Goal: Task Accomplishment & Management: Complete application form

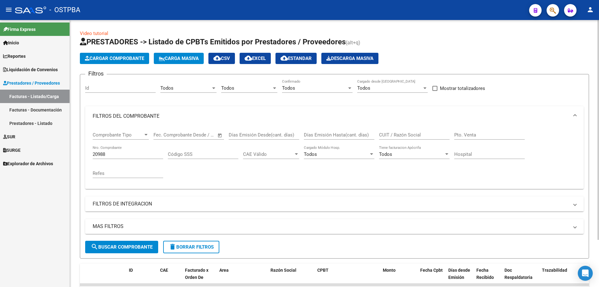
scroll to position [55, 0]
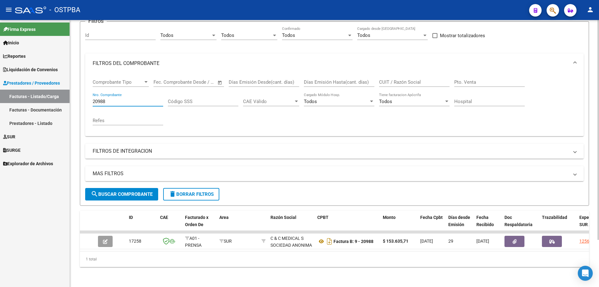
click at [143, 99] on input "20988" at bounding box center [128, 102] width 70 height 6
type input "20985"
click at [120, 191] on span "search Buscar Comprobante" at bounding box center [122, 194] width 62 height 6
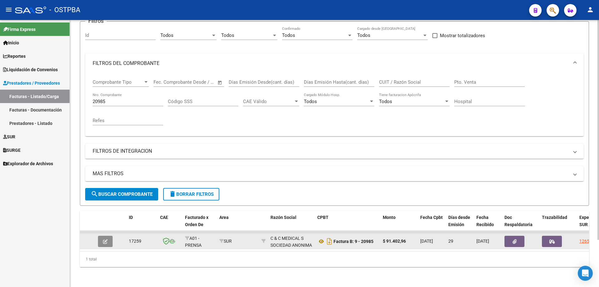
click at [107, 239] on icon "button" at bounding box center [105, 241] width 5 height 5
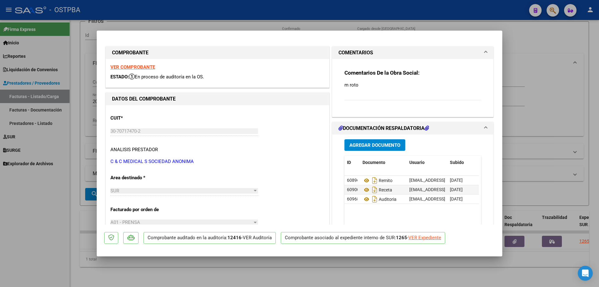
click at [129, 65] on strong "VER COMPROBANTE" at bounding box center [132, 67] width 45 height 6
click at [364, 180] on icon at bounding box center [366, 179] width 8 height 7
click at [364, 192] on icon at bounding box center [366, 189] width 8 height 7
click at [364, 197] on icon at bounding box center [366, 198] width 8 height 7
click at [287, 272] on div at bounding box center [299, 143] width 599 height 287
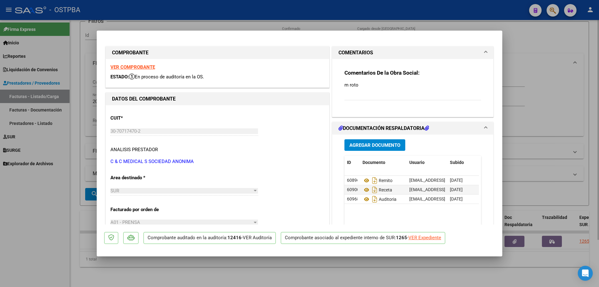
type input "$ 0,00"
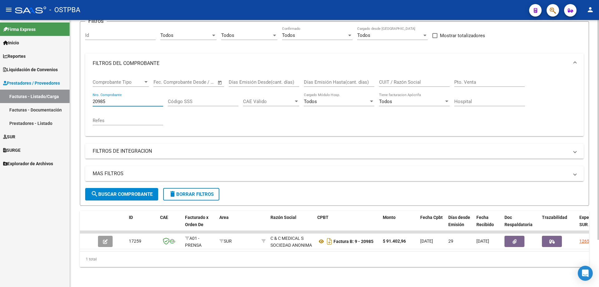
click at [130, 99] on input "20985" at bounding box center [128, 102] width 70 height 6
type input "20986"
click at [129, 191] on span "search Buscar Comprobante" at bounding box center [122, 194] width 62 height 6
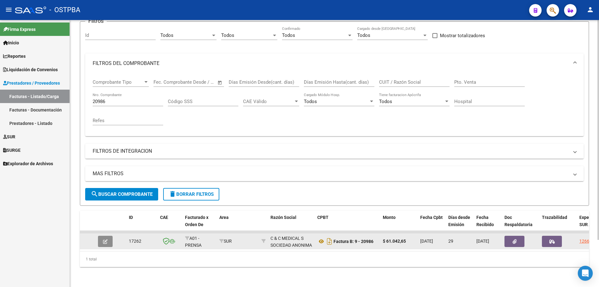
click at [107, 240] on icon "button" at bounding box center [105, 241] width 5 height 5
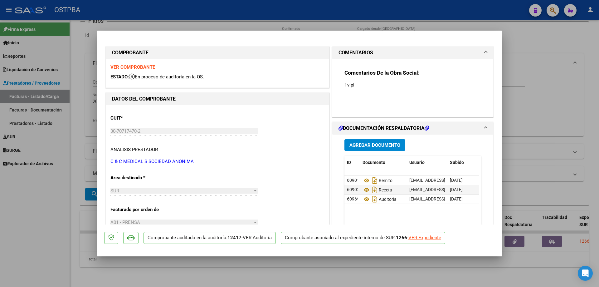
click at [117, 65] on strong "VER COMPROBANTE" at bounding box center [132, 67] width 45 height 6
click at [363, 201] on icon at bounding box center [366, 198] width 8 height 7
click at [362, 178] on icon at bounding box center [366, 179] width 8 height 7
click at [364, 189] on icon at bounding box center [366, 189] width 8 height 7
click at [366, 199] on icon at bounding box center [366, 198] width 8 height 7
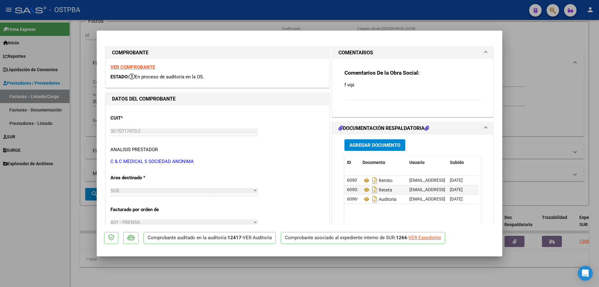
click at [360, 261] on div at bounding box center [299, 143] width 599 height 287
type input "$ 0,00"
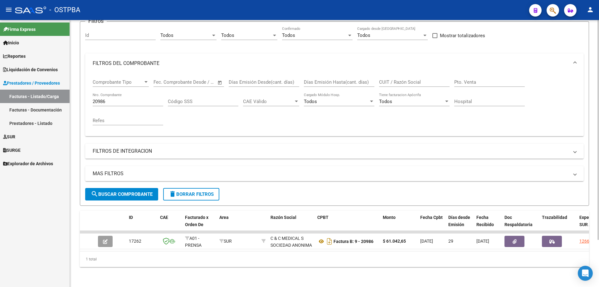
click at [126, 94] on div "20986 Nro. Comprobante" at bounding box center [128, 99] width 70 height 13
type input "2"
type input "73593"
click at [134, 188] on button "search Buscar Comprobante" at bounding box center [121, 194] width 73 height 12
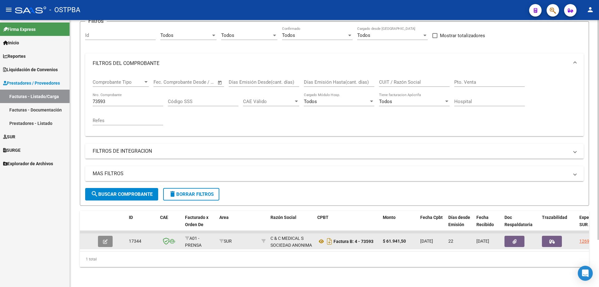
click at [108, 239] on button "button" at bounding box center [105, 240] width 15 height 11
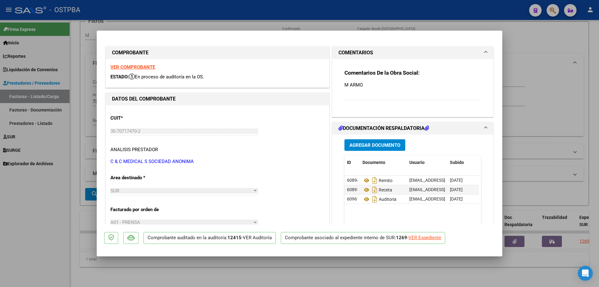
click at [131, 66] on strong "VER COMPROBANTE" at bounding box center [132, 67] width 45 height 6
click at [363, 180] on icon at bounding box center [366, 179] width 8 height 7
click at [363, 189] on icon at bounding box center [366, 189] width 8 height 7
click at [364, 197] on icon at bounding box center [366, 198] width 8 height 7
click at [282, 281] on div at bounding box center [299, 143] width 599 height 287
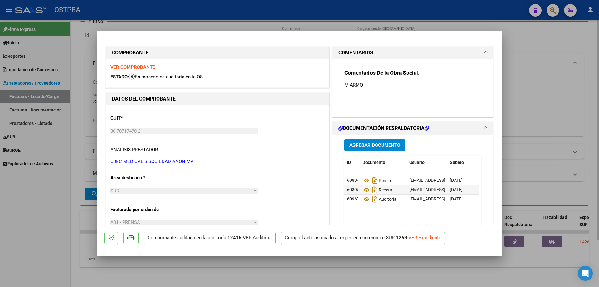
type input "$ 0,00"
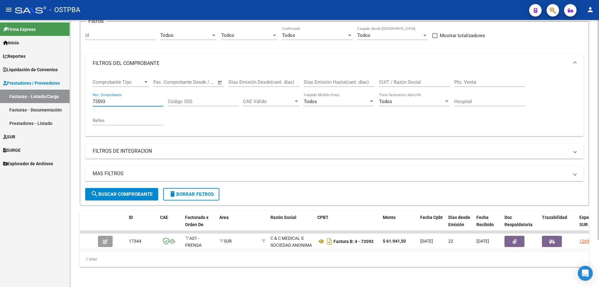
click at [120, 99] on input "73593" at bounding box center [128, 102] width 70 height 6
click at [127, 193] on span "search Buscar Comprobante" at bounding box center [122, 194] width 62 height 6
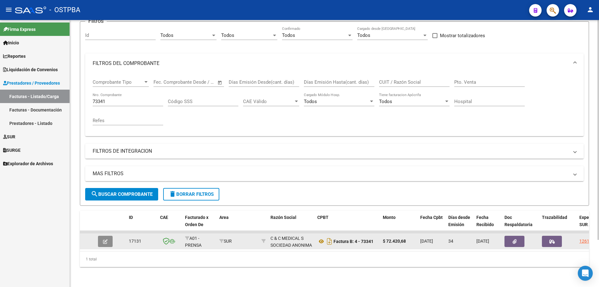
click at [104, 239] on icon "button" at bounding box center [105, 241] width 5 height 5
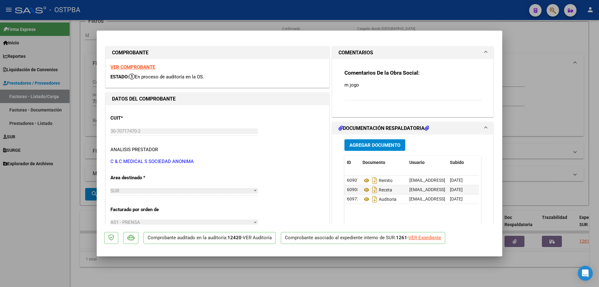
click at [136, 65] on strong "VER COMPROBANTE" at bounding box center [132, 67] width 45 height 6
click at [364, 179] on icon at bounding box center [366, 179] width 8 height 7
click at [364, 188] on icon at bounding box center [366, 189] width 8 height 7
click at [363, 198] on icon at bounding box center [366, 198] width 8 height 7
drag, startPoint x: 239, startPoint y: 268, endPoint x: 239, endPoint y: 263, distance: 4.7
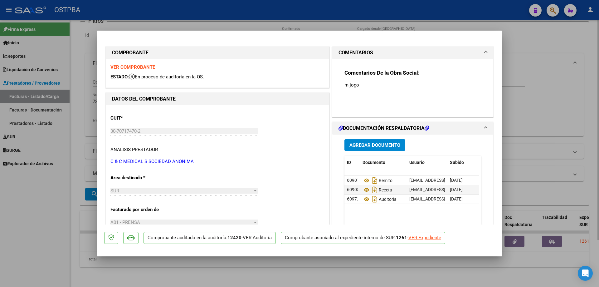
click at [239, 268] on div at bounding box center [299, 143] width 599 height 287
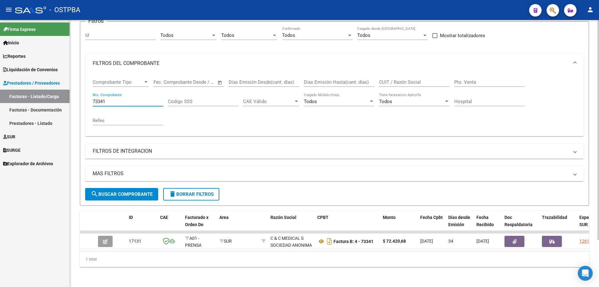
click at [114, 99] on input "73341" at bounding box center [128, 102] width 70 height 6
type input "7"
type input "20493"
click at [116, 191] on span "search Buscar Comprobante" at bounding box center [122, 194] width 62 height 6
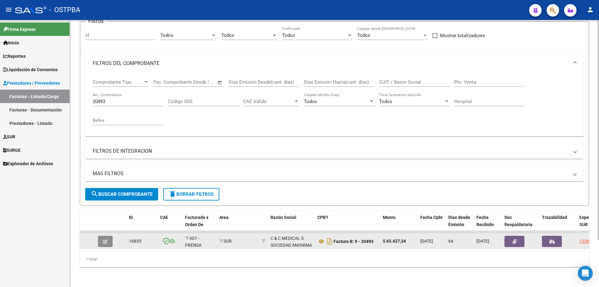
click at [107, 239] on icon "button" at bounding box center [105, 241] width 5 height 5
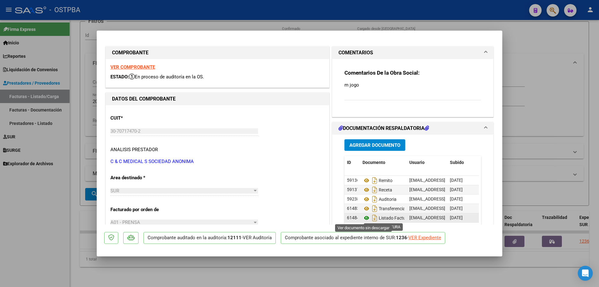
click at [365, 218] on icon at bounding box center [366, 217] width 8 height 7
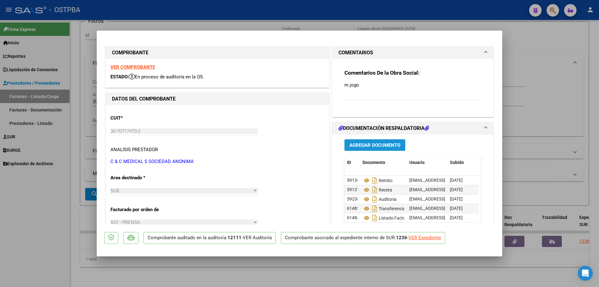
click at [377, 142] on span "Agregar Documento" at bounding box center [374, 145] width 51 height 6
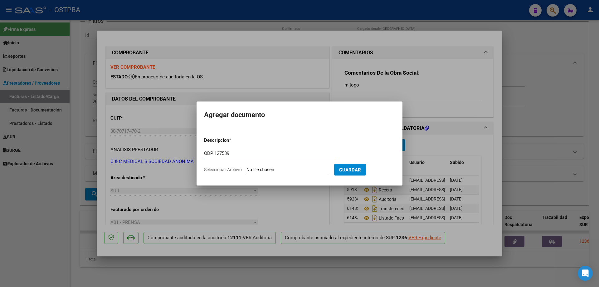
type input "ODP 127539"
click at [273, 168] on input "Seleccionar Archivo" at bounding box center [287, 170] width 83 height 6
type input "C:\fakepath\IMG_20250909_0002.pdf"
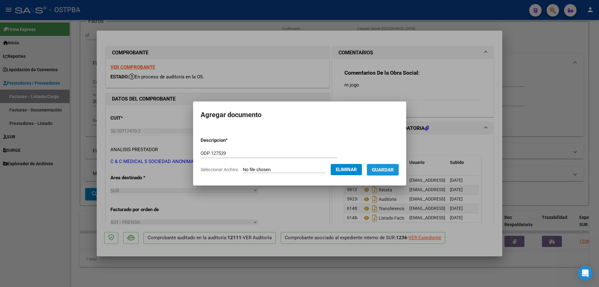
click at [393, 168] on span "Guardar" at bounding box center [383, 170] width 22 height 6
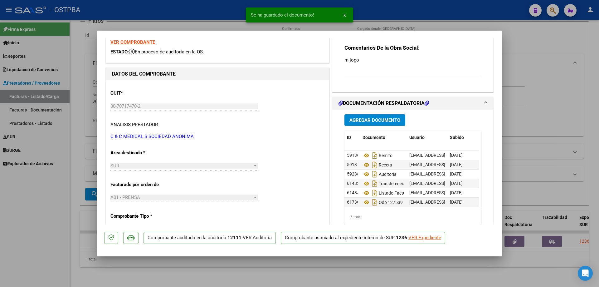
scroll to position [5, 0]
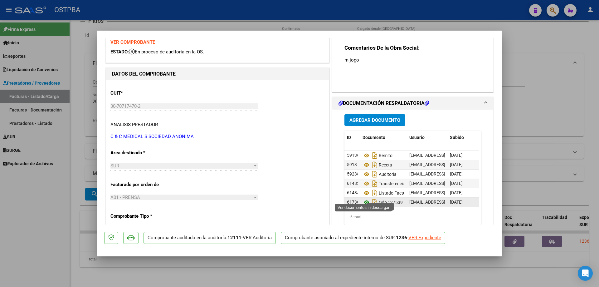
click at [362, 198] on icon at bounding box center [366, 201] width 8 height 7
click at [270, 279] on div at bounding box center [299, 143] width 599 height 287
type input "$ 0,00"
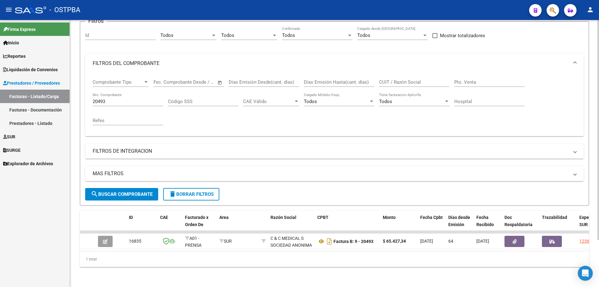
click at [128, 102] on div "20493 Nro. Comprobante" at bounding box center [128, 99] width 70 height 13
type input "20494"
click at [115, 193] on span "search Buscar Comprobante" at bounding box center [122, 194] width 62 height 6
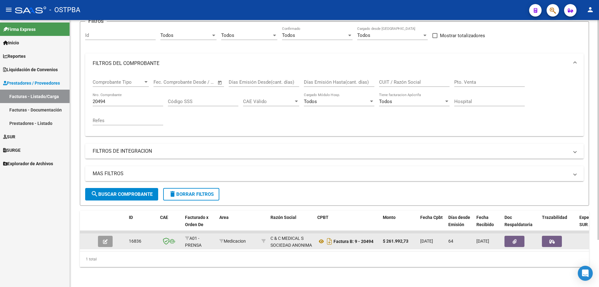
click at [103, 239] on button "button" at bounding box center [105, 240] width 15 height 11
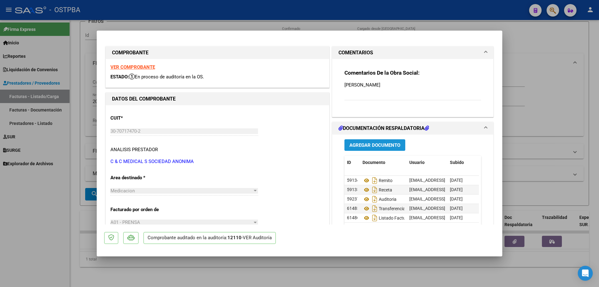
click at [376, 143] on span "Agregar Documento" at bounding box center [374, 145] width 51 height 6
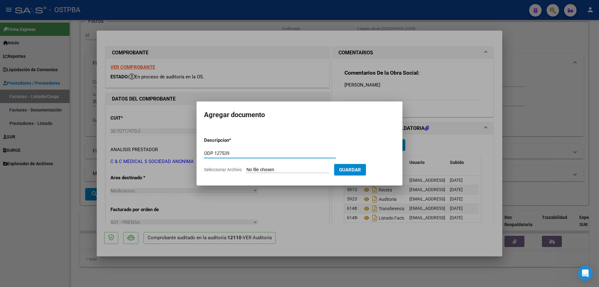
type input "ODP 127539"
click at [281, 170] on input "Seleccionar Archivo" at bounding box center [287, 170] width 83 height 6
type input "C:\fakepath\IMG_20250909_0002.pdf"
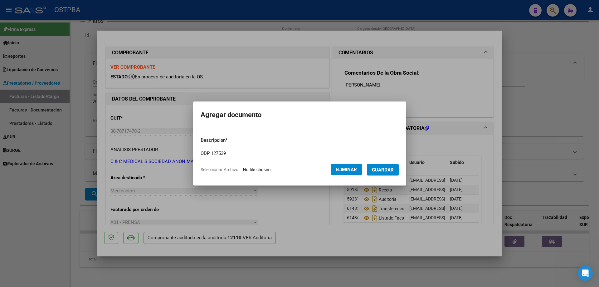
click at [385, 167] on span "Guardar" at bounding box center [383, 170] width 22 height 6
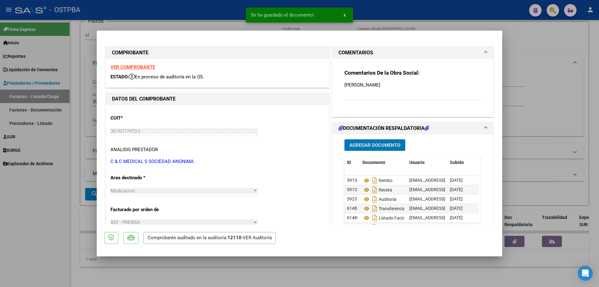
click at [315, 278] on div at bounding box center [299, 143] width 599 height 287
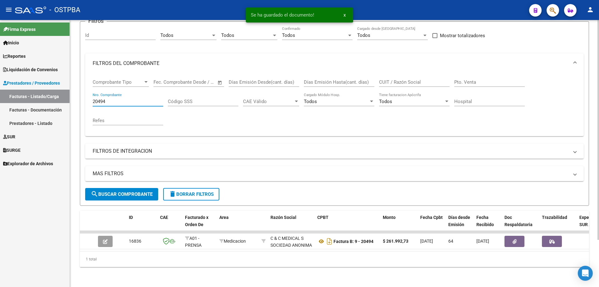
click at [141, 99] on input "20494" at bounding box center [128, 102] width 70 height 6
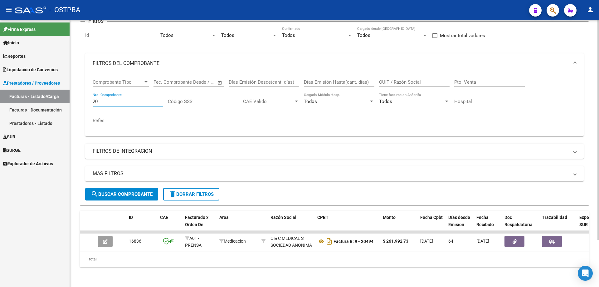
type input "2"
type input "72706"
click at [130, 188] on button "search Buscar Comprobante" at bounding box center [121, 194] width 73 height 12
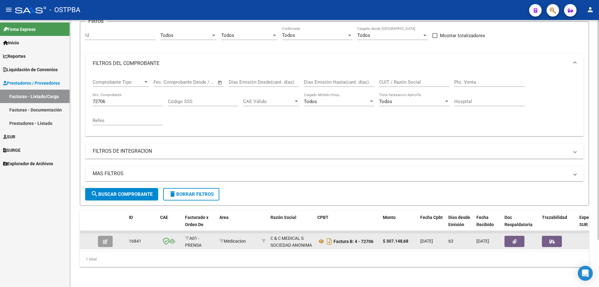
click at [104, 239] on icon "button" at bounding box center [105, 241] width 5 height 5
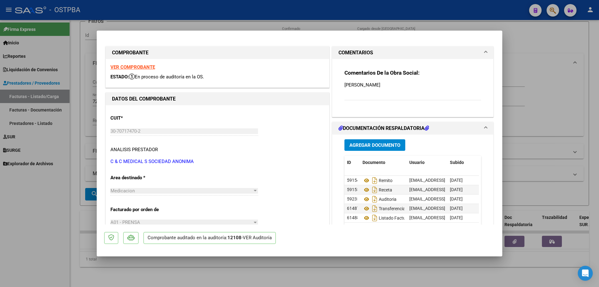
click at [365, 145] on span "Agregar Documento" at bounding box center [374, 145] width 51 height 6
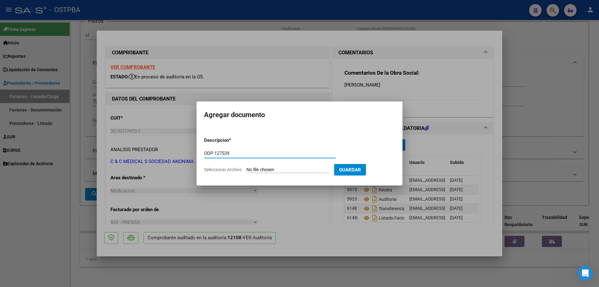
type input "ODP 127539"
click at [264, 168] on input "Seleccionar Archivo" at bounding box center [287, 170] width 83 height 6
type input "C:\fakepath\IMG_20250909_0002.pdf"
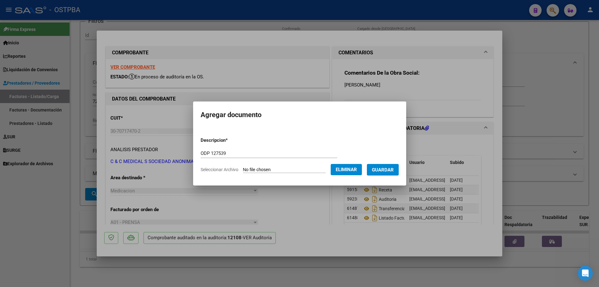
click at [388, 167] on span "Guardar" at bounding box center [383, 170] width 22 height 6
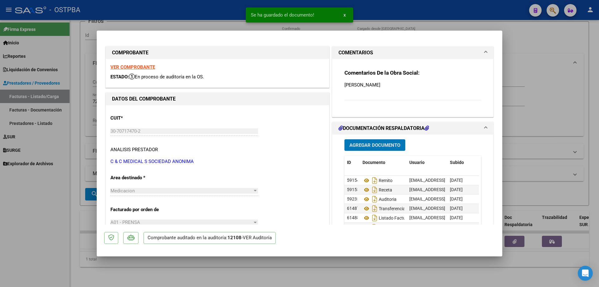
click at [335, 274] on div at bounding box center [299, 143] width 599 height 287
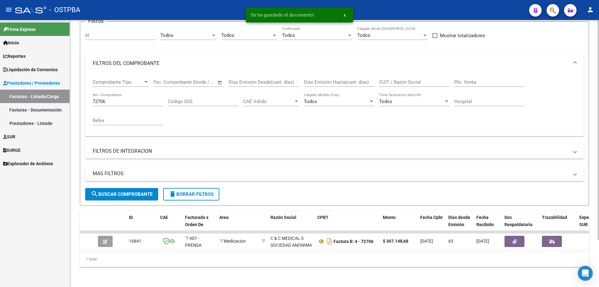
click at [137, 99] on input "72706" at bounding box center [128, 102] width 70 height 6
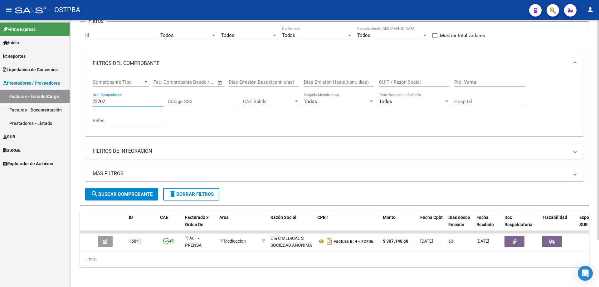
type input "72707"
click at [135, 191] on span "search Buscar Comprobante" at bounding box center [122, 194] width 62 height 6
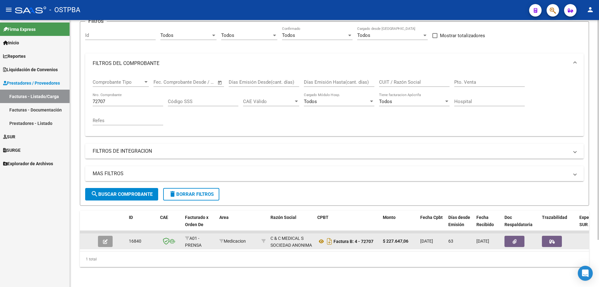
click at [104, 239] on icon "button" at bounding box center [105, 241] width 5 height 5
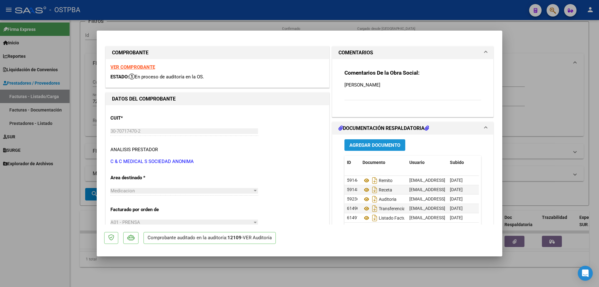
click at [380, 144] on span "Agregar Documento" at bounding box center [374, 145] width 51 height 6
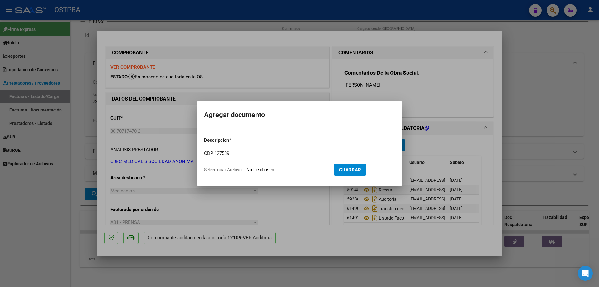
type input "ODP 127539"
click at [271, 169] on input "Seleccionar Archivo" at bounding box center [287, 170] width 83 height 6
type input "C:\fakepath\IMG_20250909_0002.pdf"
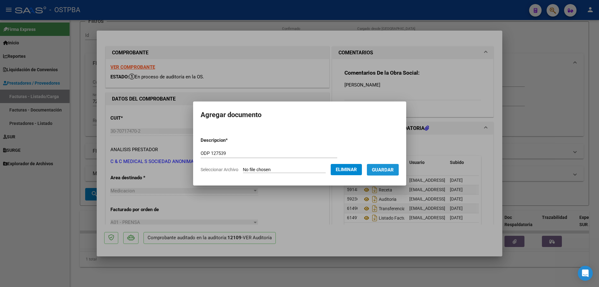
click at [383, 169] on span "Guardar" at bounding box center [383, 170] width 22 height 6
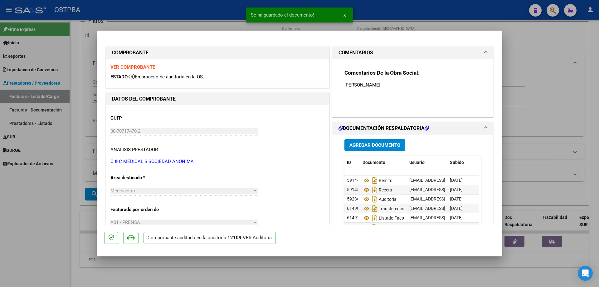
click at [335, 274] on div at bounding box center [299, 143] width 599 height 287
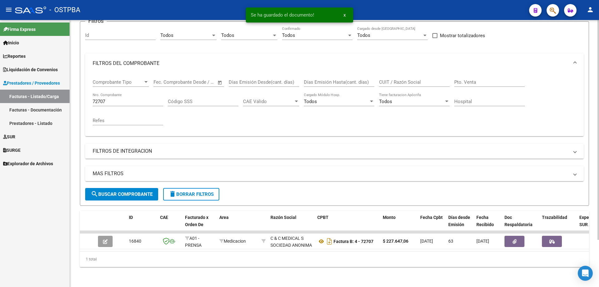
click at [141, 94] on div "72707 Nro. Comprobante" at bounding box center [128, 99] width 70 height 13
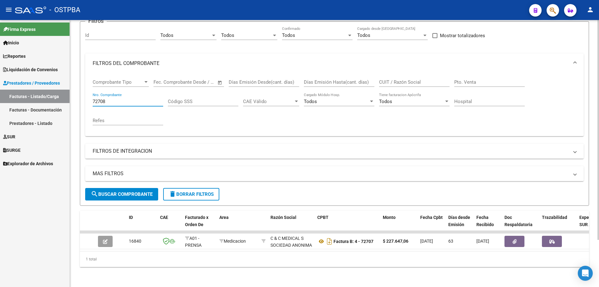
type input "72708"
click at [136, 191] on span "search Buscar Comprobante" at bounding box center [122, 194] width 62 height 6
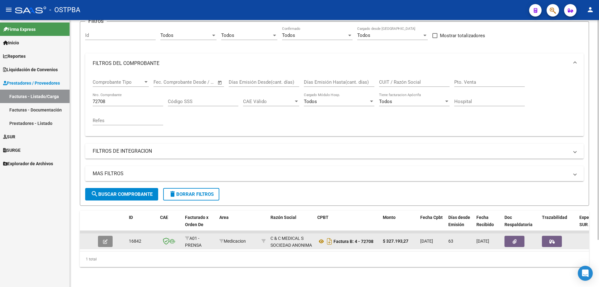
click at [108, 240] on button "button" at bounding box center [105, 240] width 15 height 11
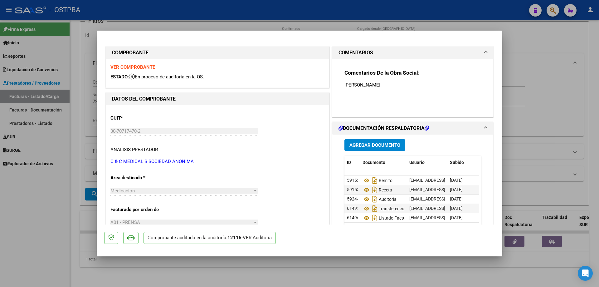
click at [362, 144] on span "Agregar Documento" at bounding box center [374, 145] width 51 height 6
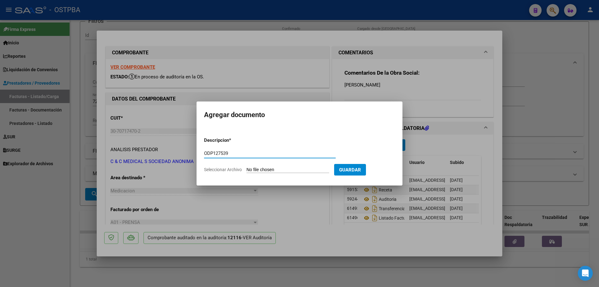
type input "ODP127539"
click at [275, 172] on input "Seleccionar Archivo" at bounding box center [287, 170] width 83 height 6
type input "C:\fakepath\IMG_20250909_0002.pdf"
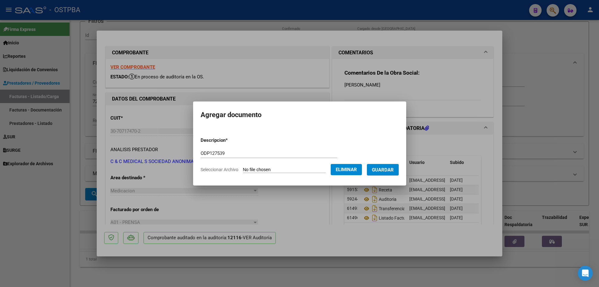
click at [393, 168] on span "Guardar" at bounding box center [383, 170] width 22 height 6
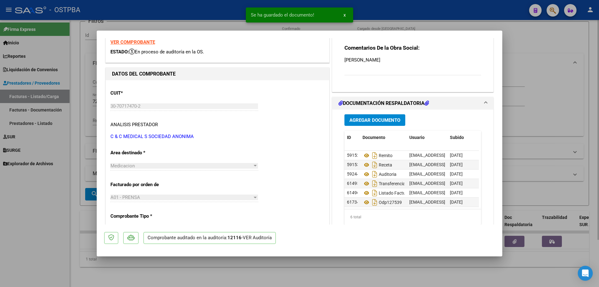
click at [340, 277] on div at bounding box center [299, 143] width 599 height 287
type input "$ 0,00"
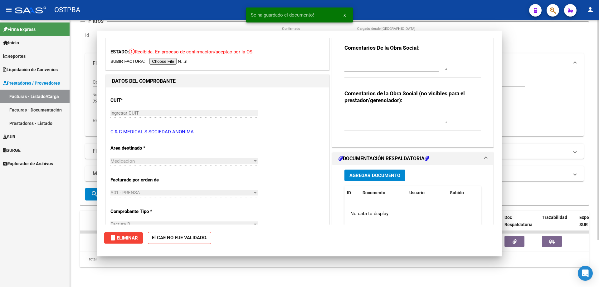
scroll to position [0, 0]
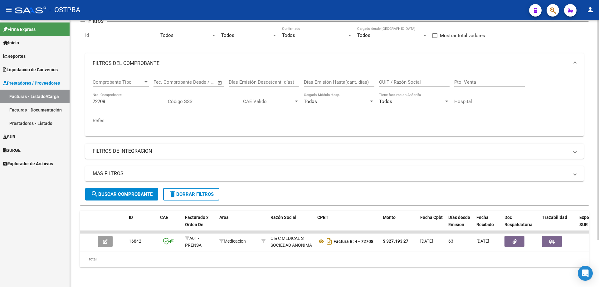
click at [124, 99] on input "72708" at bounding box center [128, 102] width 70 height 6
type input "72714"
click at [128, 192] on span "search Buscar Comprobante" at bounding box center [122, 194] width 62 height 6
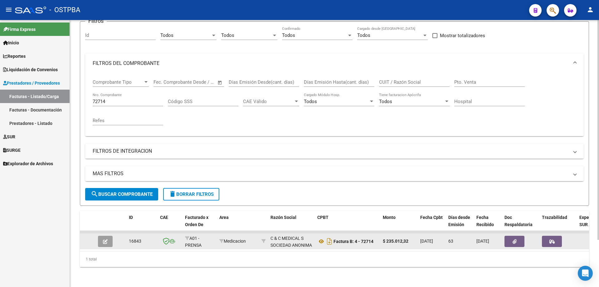
click at [104, 239] on icon "button" at bounding box center [105, 241] width 5 height 5
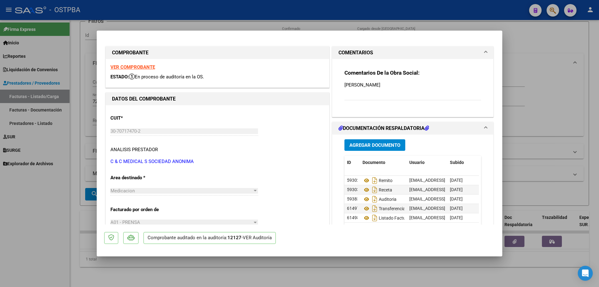
click at [363, 145] on span "Agregar Documento" at bounding box center [374, 145] width 51 height 6
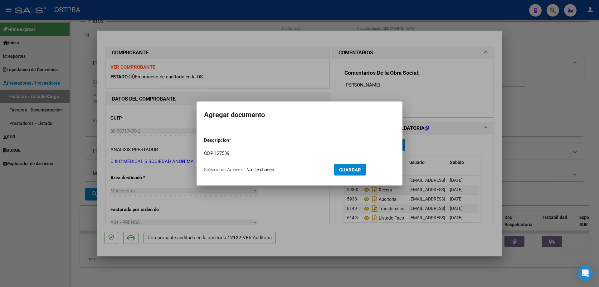
type input "ODP 127539"
click at [261, 167] on input "Seleccionar Archivo" at bounding box center [287, 170] width 83 height 6
type input "C:\fakepath\IMG_20250909_0002.pdf"
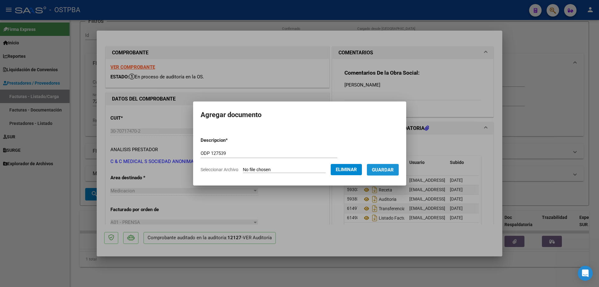
click at [390, 166] on span "Guardar" at bounding box center [383, 169] width 22 height 6
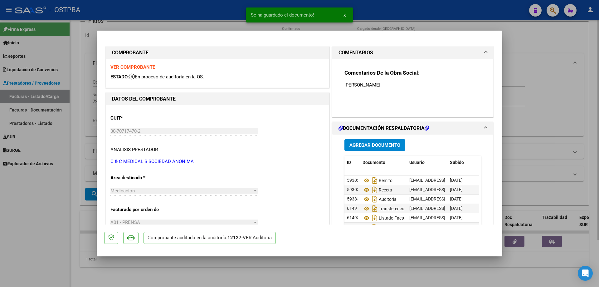
click at [329, 273] on div at bounding box center [299, 143] width 599 height 287
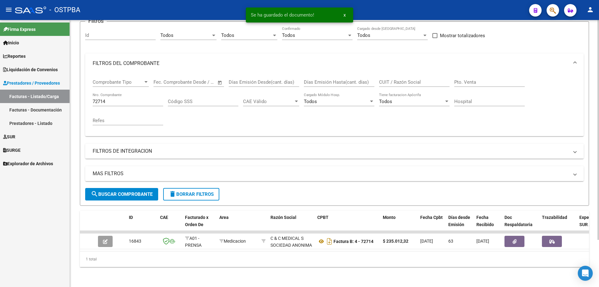
click at [121, 96] on div "72714 Nro. Comprobante" at bounding box center [128, 99] width 70 height 13
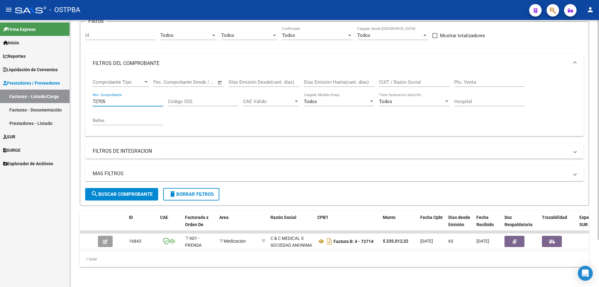
type input "72705"
click at [119, 192] on span "search Buscar Comprobante" at bounding box center [122, 194] width 62 height 6
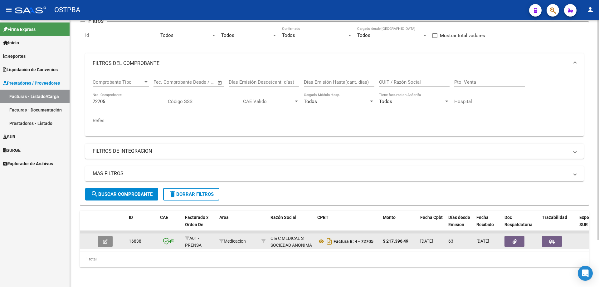
click at [107, 239] on icon "button" at bounding box center [105, 241] width 5 height 5
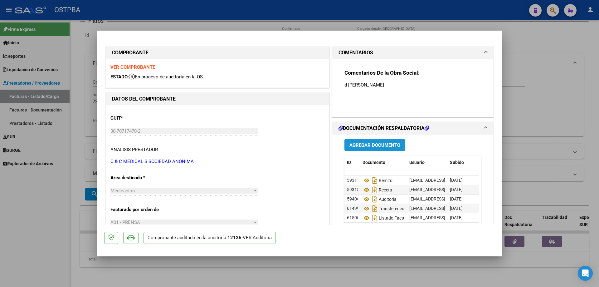
click at [362, 145] on span "Agregar Documento" at bounding box center [374, 145] width 51 height 6
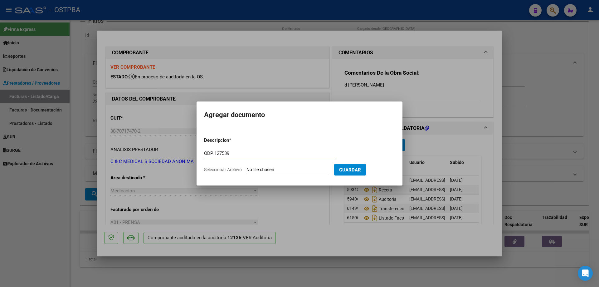
type input "ODP 127539"
click at [275, 170] on input "Seleccionar Archivo" at bounding box center [287, 170] width 83 height 6
type input "C:\fakepath\IMG_20250909_0002.pdf"
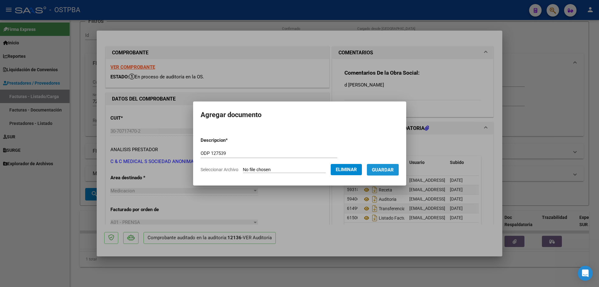
click at [391, 167] on span "Guardar" at bounding box center [383, 170] width 22 height 6
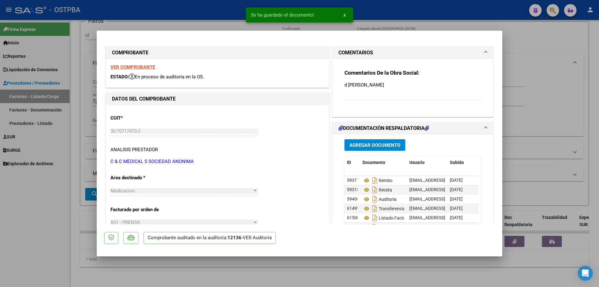
click at [314, 278] on div at bounding box center [299, 143] width 599 height 287
type input "$ 0,00"
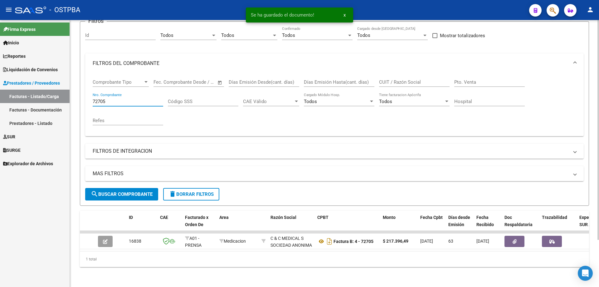
click at [132, 99] on input "72705" at bounding box center [128, 102] width 70 height 6
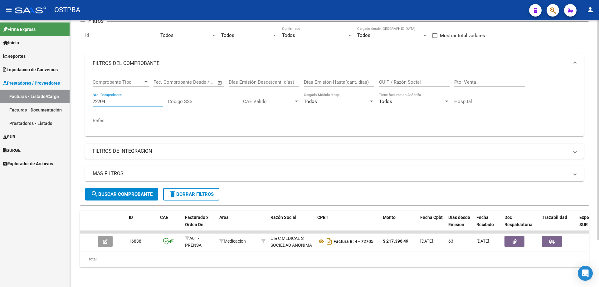
type input "72704"
click at [128, 193] on span "search Buscar Comprobante" at bounding box center [122, 194] width 62 height 6
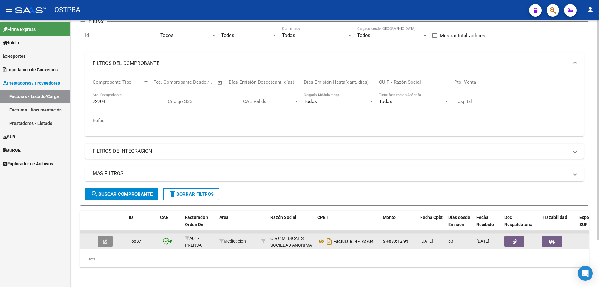
click at [103, 239] on icon "button" at bounding box center [105, 241] width 5 height 5
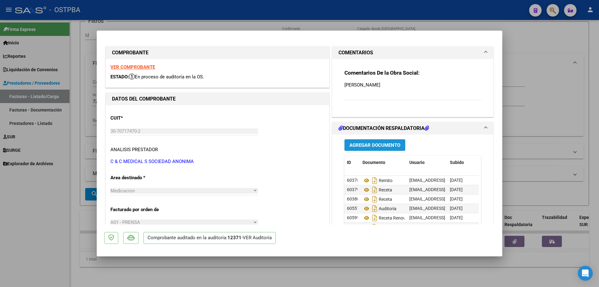
click at [355, 145] on span "Agregar Documento" at bounding box center [374, 145] width 51 height 6
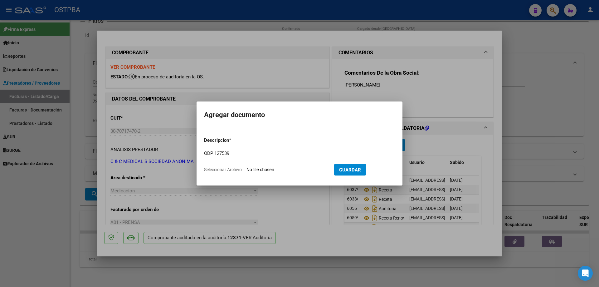
type input "ODP 127539"
click at [281, 169] on input "Seleccionar Archivo" at bounding box center [287, 170] width 83 height 6
type input "C:\fakepath\IMG_20250909_0002.pdf"
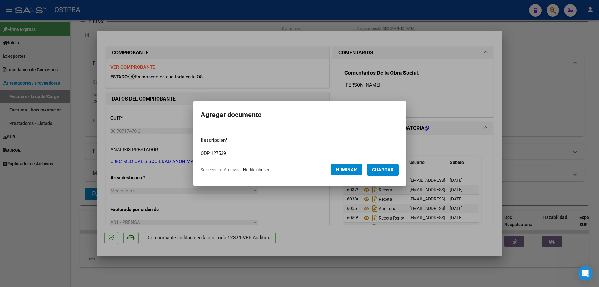
click at [379, 169] on span "Guardar" at bounding box center [383, 170] width 22 height 6
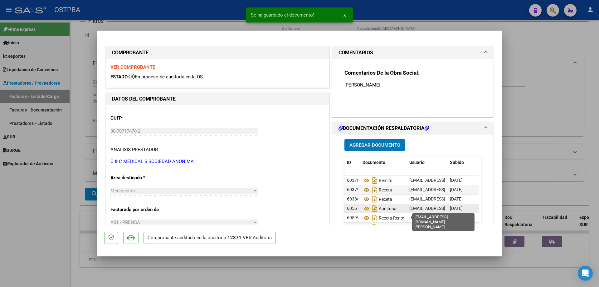
scroll to position [23, 0]
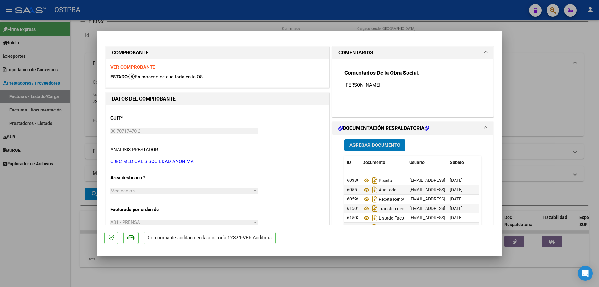
click at [289, 264] on div at bounding box center [299, 143] width 599 height 287
type input "$ 0,00"
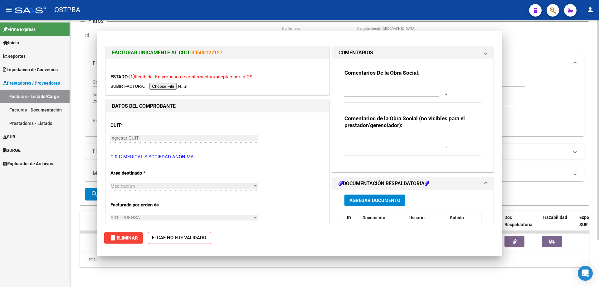
scroll to position [0, 0]
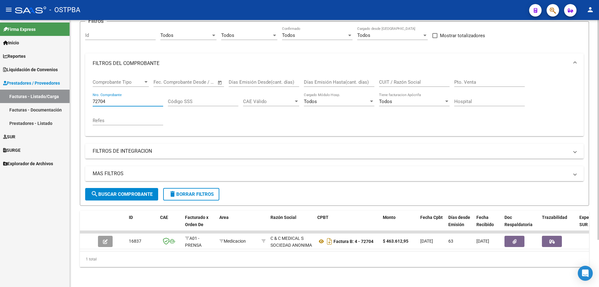
click at [137, 99] on input "72704" at bounding box center [128, 102] width 70 height 6
type input "7"
type input "1064549"
click at [135, 191] on span "search Buscar Comprobante" at bounding box center [122, 194] width 62 height 6
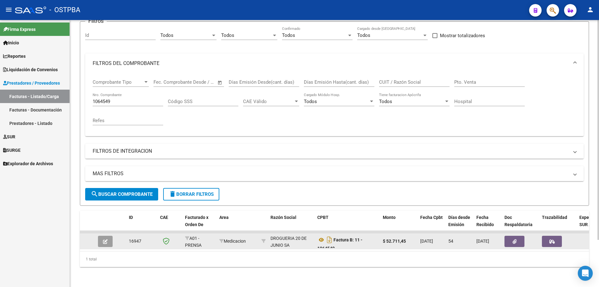
click at [106, 239] on icon "button" at bounding box center [105, 241] width 5 height 5
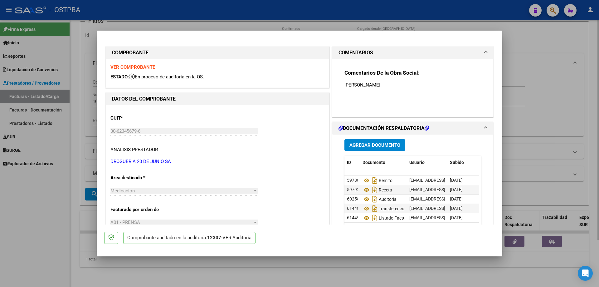
click at [502, 220] on div at bounding box center [299, 143] width 599 height 287
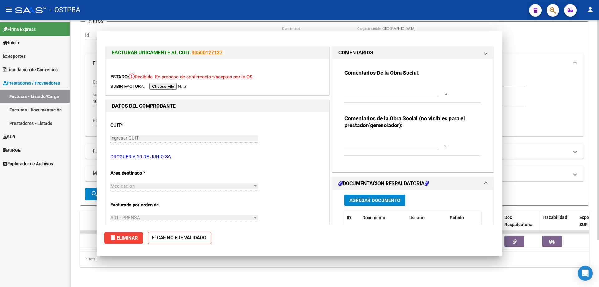
click at [502, 220] on datatable-header-cell "Doc Respaldatoria" at bounding box center [520, 223] width 37 height 27
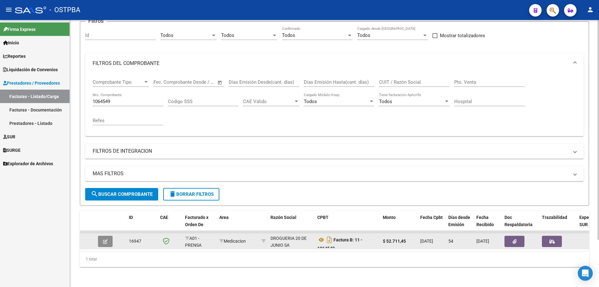
click at [105, 239] on icon "button" at bounding box center [105, 241] width 5 height 5
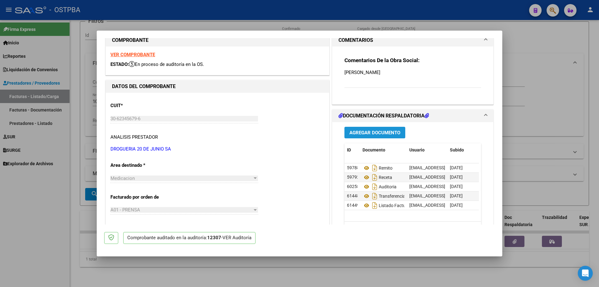
click at [370, 133] on span "Agregar Documento" at bounding box center [374, 133] width 51 height 6
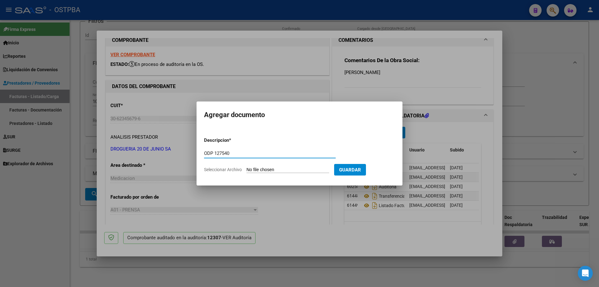
type input "ODP 127540"
click at [268, 170] on input "Seleccionar Archivo" at bounding box center [287, 170] width 83 height 6
type input "C:\fakepath\IMG_20250909_0003.pdf"
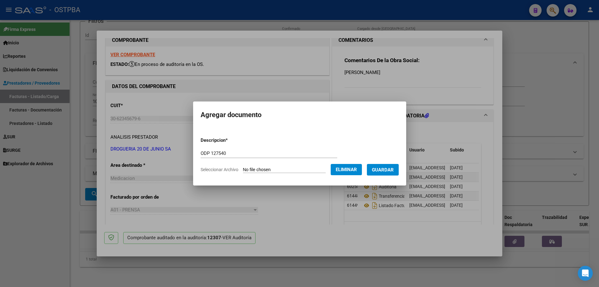
click at [390, 170] on span "Guardar" at bounding box center [383, 170] width 22 height 6
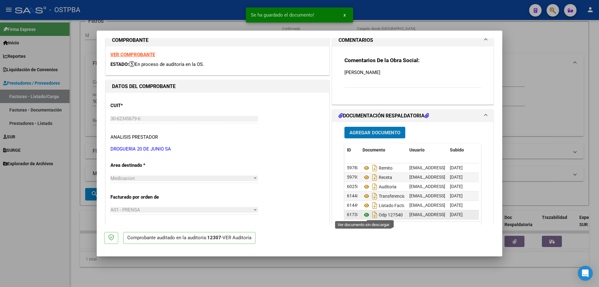
click at [364, 213] on icon at bounding box center [366, 214] width 8 height 7
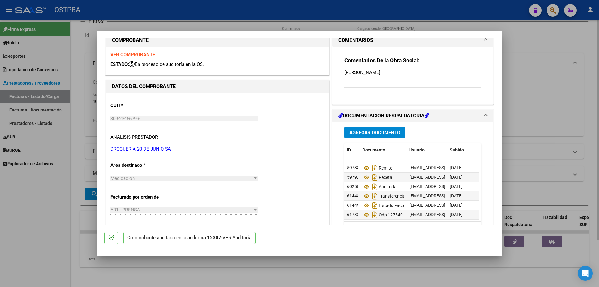
drag, startPoint x: 351, startPoint y: 267, endPoint x: 344, endPoint y: 263, distance: 8.4
click at [350, 266] on div at bounding box center [299, 143] width 599 height 287
type input "$ 0,00"
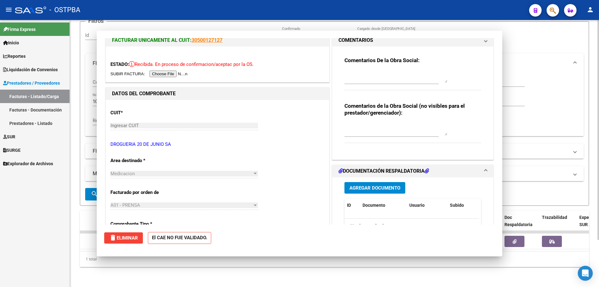
scroll to position [5, 0]
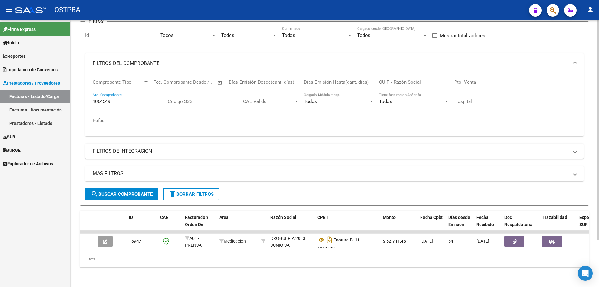
click at [137, 99] on input "1064549" at bounding box center [128, 102] width 70 height 6
type input "1064551"
click at [115, 191] on span "search Buscar Comprobante" at bounding box center [122, 194] width 62 height 6
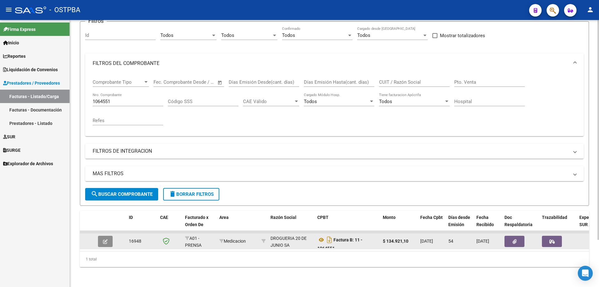
click at [111, 238] on button "button" at bounding box center [105, 240] width 15 height 11
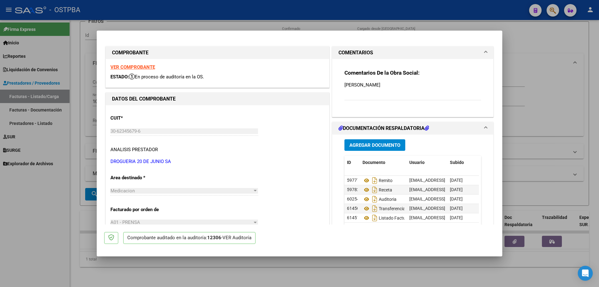
click at [361, 143] on span "Agregar Documento" at bounding box center [374, 145] width 51 height 6
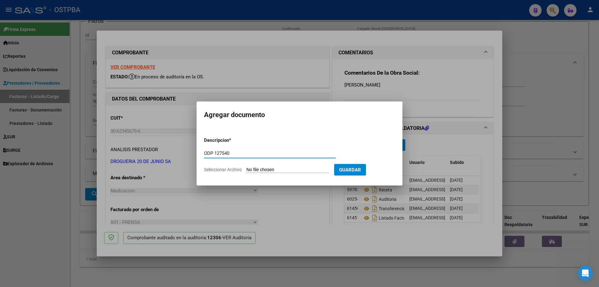
type input "ODP 127540"
click at [278, 169] on input "Seleccionar Archivo" at bounding box center [287, 170] width 83 height 6
type input "C:\fakepath\IMG_20250909_0003.pdf"
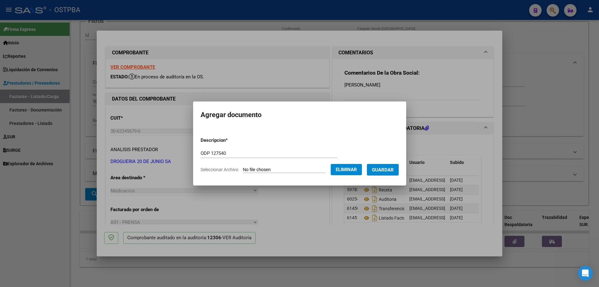
click at [384, 170] on span "Guardar" at bounding box center [383, 170] width 22 height 6
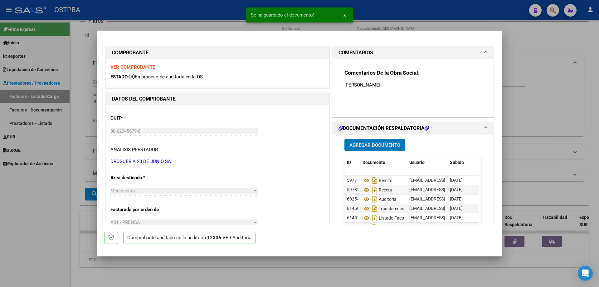
click at [345, 264] on div at bounding box center [299, 143] width 599 height 287
type input "$ 0,00"
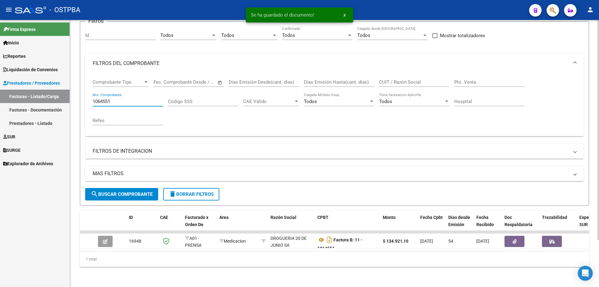
click at [142, 99] on input "1064551" at bounding box center [128, 102] width 70 height 6
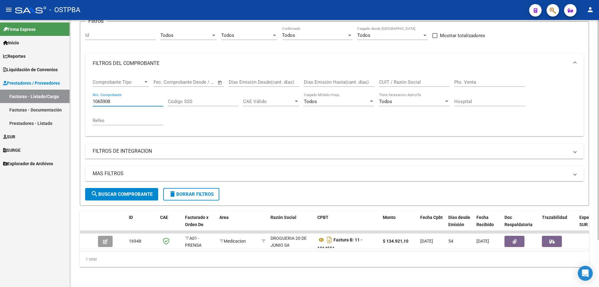
type input "1065908"
click at [116, 191] on span "search Buscar Comprobante" at bounding box center [122, 194] width 62 height 6
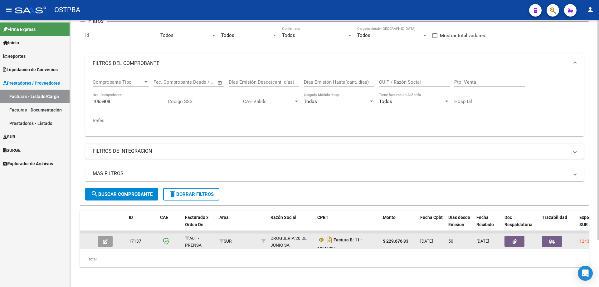
click at [104, 240] on icon "button" at bounding box center [105, 241] width 5 height 5
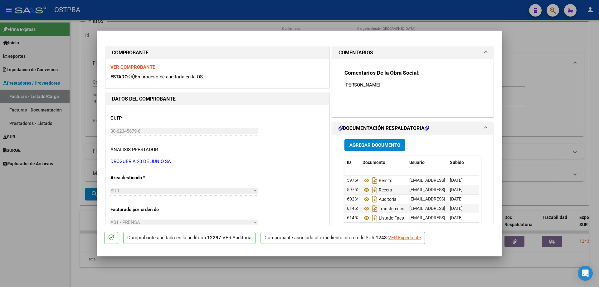
click at [361, 142] on span "Agregar Documento" at bounding box center [374, 145] width 51 height 6
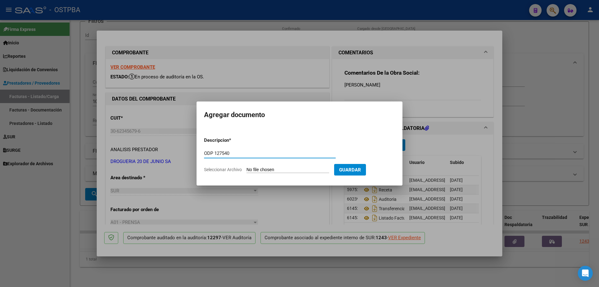
type input "ODP 127540"
click at [275, 171] on input "Seleccionar Archivo" at bounding box center [287, 170] width 83 height 6
type input "C:\fakepath\IMG_20250909_0003.pdf"
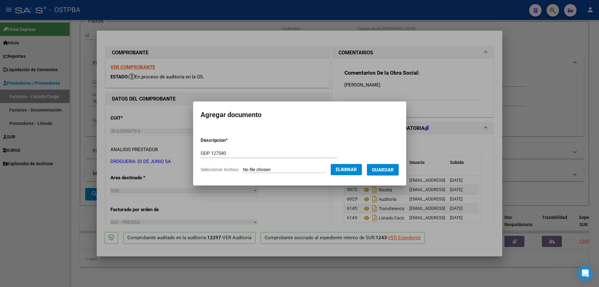
click at [388, 170] on span "Guardar" at bounding box center [383, 170] width 22 height 6
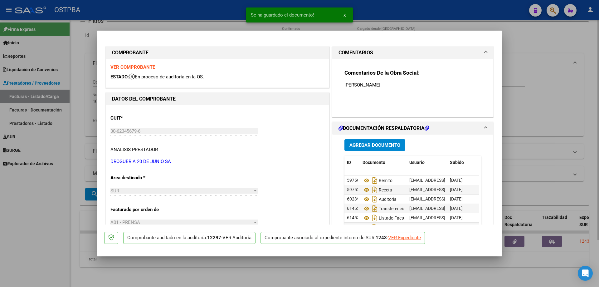
drag, startPoint x: 304, startPoint y: 280, endPoint x: 296, endPoint y: 272, distance: 11.7
click at [305, 280] on div at bounding box center [299, 143] width 599 height 287
type input "$ 0,00"
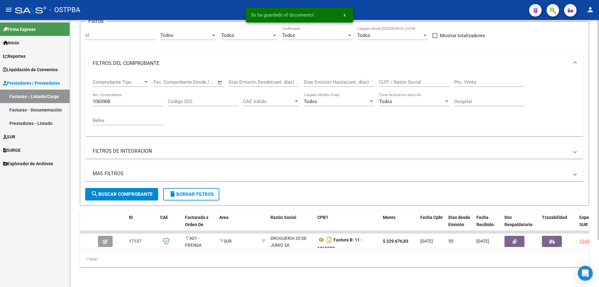
click at [143, 103] on div "1065908 Nro. Comprobante" at bounding box center [128, 99] width 70 height 13
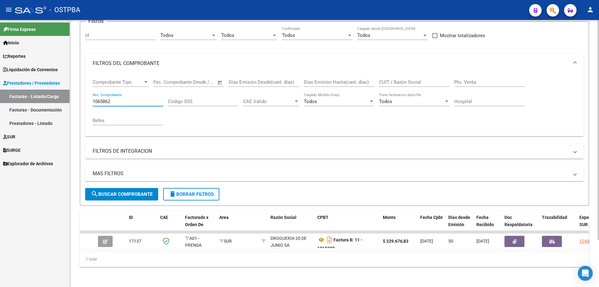
type input "1065862"
click at [113, 191] on span "search Buscar Comprobante" at bounding box center [122, 194] width 62 height 6
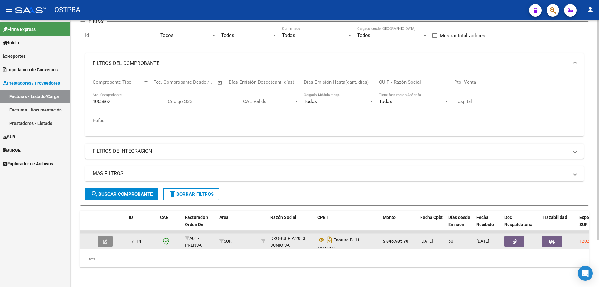
click at [105, 240] on icon "button" at bounding box center [105, 241] width 5 height 5
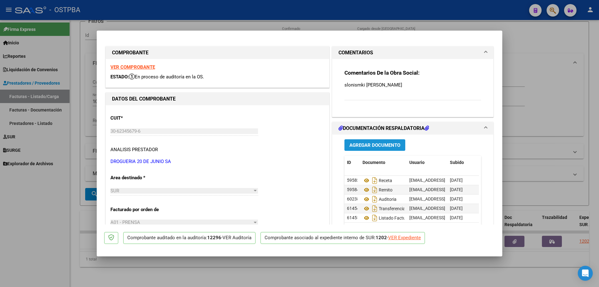
click at [355, 144] on span "Agregar Documento" at bounding box center [374, 145] width 51 height 6
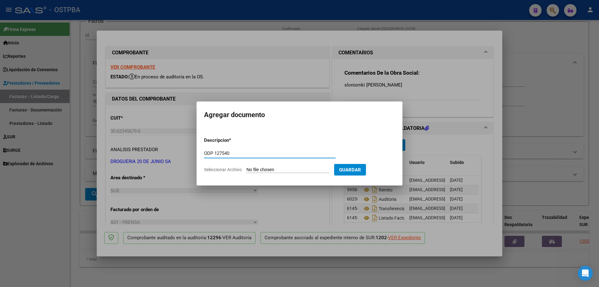
type input "ODP 127540"
click at [283, 170] on input "Seleccionar Archivo" at bounding box center [287, 170] width 83 height 6
type input "C:\fakepath\IMG_20250909_0003.pdf"
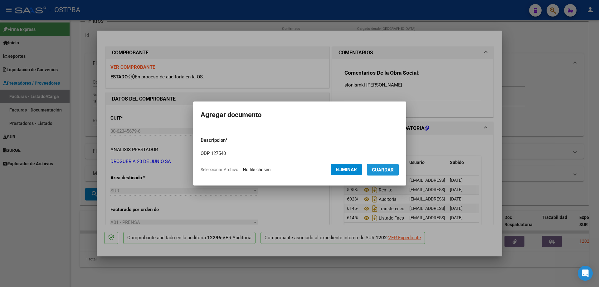
click at [387, 167] on span "Guardar" at bounding box center [383, 170] width 22 height 6
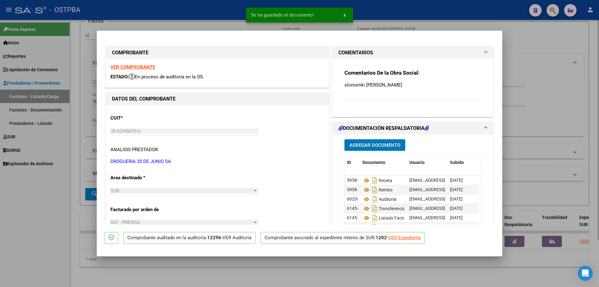
drag, startPoint x: 330, startPoint y: 269, endPoint x: 315, endPoint y: 263, distance: 15.9
click at [330, 268] on div at bounding box center [299, 143] width 599 height 287
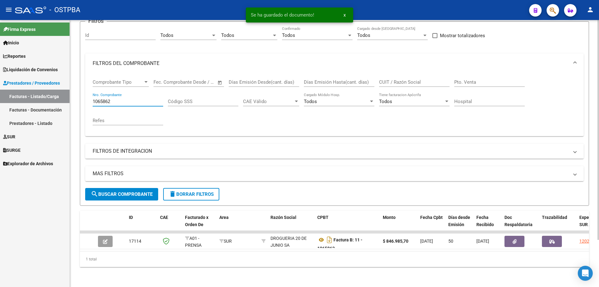
click at [136, 99] on input "1065862" at bounding box center [128, 102] width 70 height 6
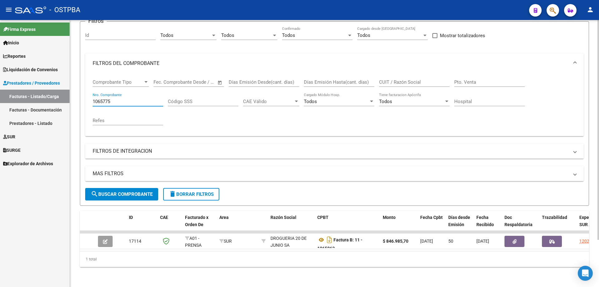
type input "1065775"
click at [118, 192] on span "search Buscar Comprobante" at bounding box center [122, 194] width 62 height 6
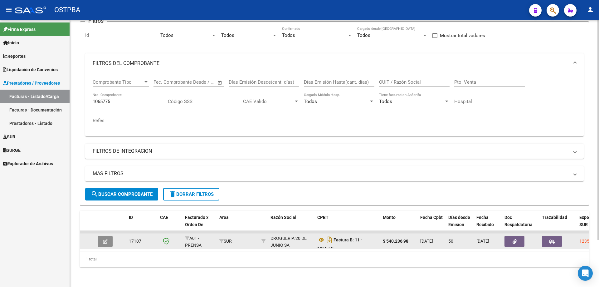
click at [103, 239] on icon "button" at bounding box center [105, 241] width 5 height 5
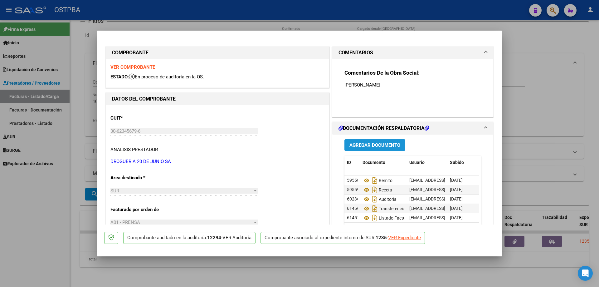
click at [377, 145] on span "Agregar Documento" at bounding box center [374, 145] width 51 height 6
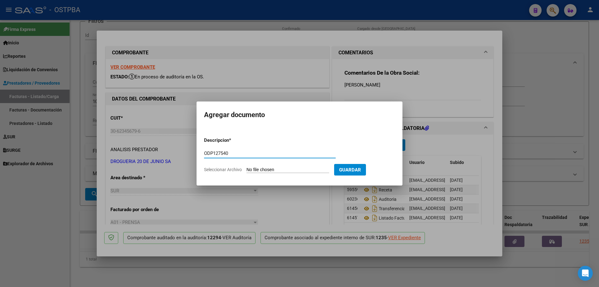
type input "ODP127540"
click at [271, 168] on input "Seleccionar Archivo" at bounding box center [287, 170] width 83 height 6
type input "C:\fakepath\IMG_20250909_0003.pdf"
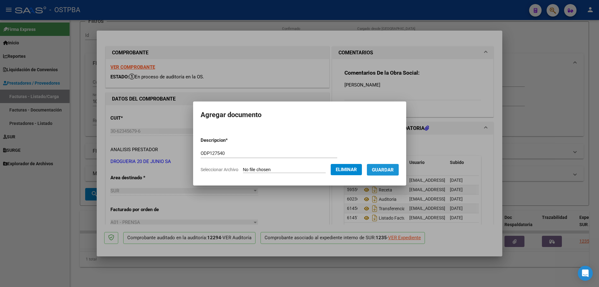
click at [393, 167] on span "Guardar" at bounding box center [383, 170] width 22 height 6
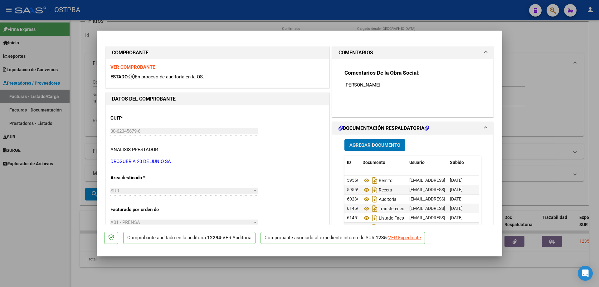
click at [296, 271] on div at bounding box center [299, 143] width 599 height 287
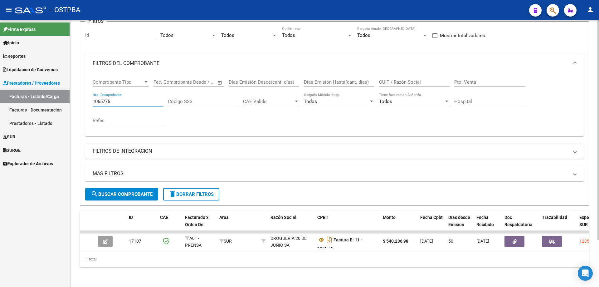
click at [132, 100] on input "1065775" at bounding box center [128, 102] width 70 height 6
type input "1060943"
click at [130, 192] on span "search Buscar Comprobante" at bounding box center [122, 194] width 62 height 6
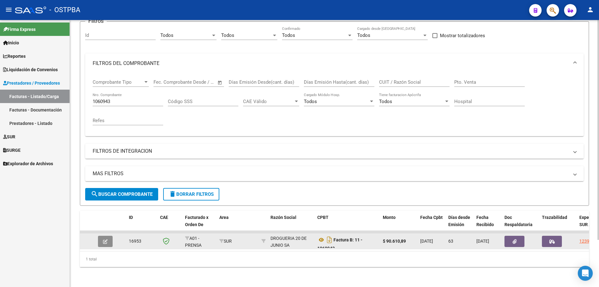
click at [105, 235] on button "button" at bounding box center [105, 240] width 15 height 11
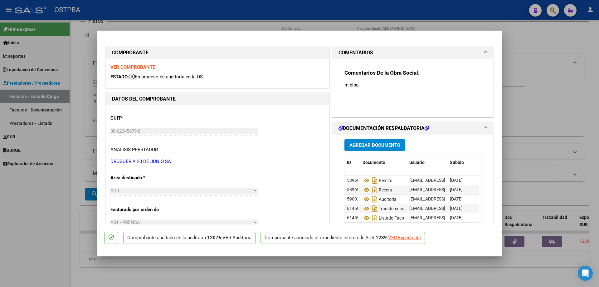
click at [384, 145] on span "Agregar Documento" at bounding box center [374, 145] width 51 height 6
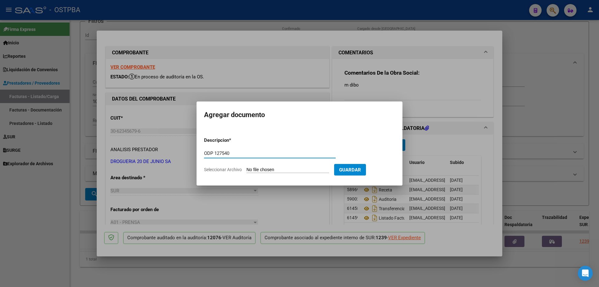
type input "ODP 127540"
click at [282, 170] on input "Seleccionar Archivo" at bounding box center [287, 170] width 83 height 6
type input "C:\fakepath\IMG_20250909_0003.pdf"
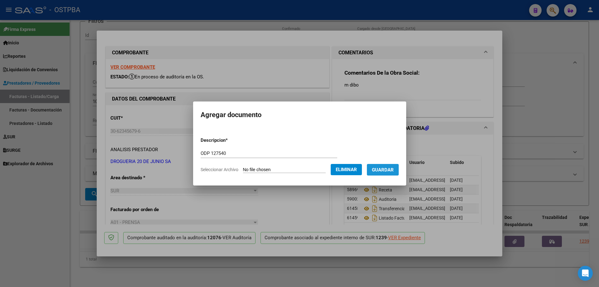
click at [391, 167] on span "Guardar" at bounding box center [383, 170] width 22 height 6
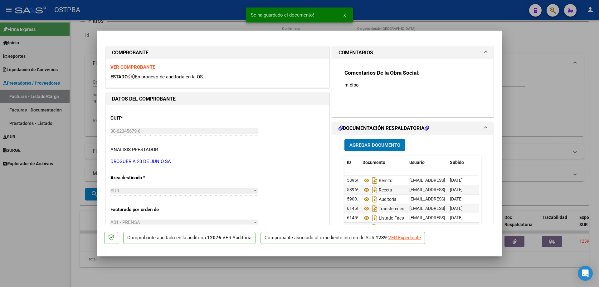
drag, startPoint x: 290, startPoint y: 267, endPoint x: 274, endPoint y: 245, distance: 27.3
click at [289, 263] on div at bounding box center [299, 143] width 599 height 287
type input "$ 0,00"
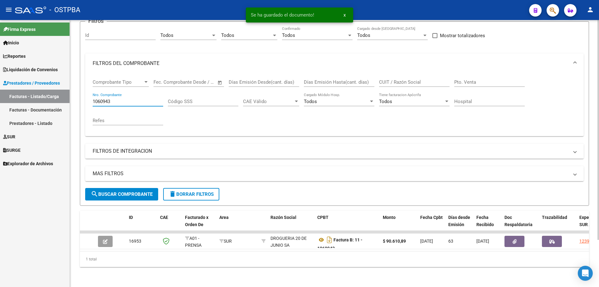
click at [161, 99] on input "1060943" at bounding box center [128, 102] width 70 height 6
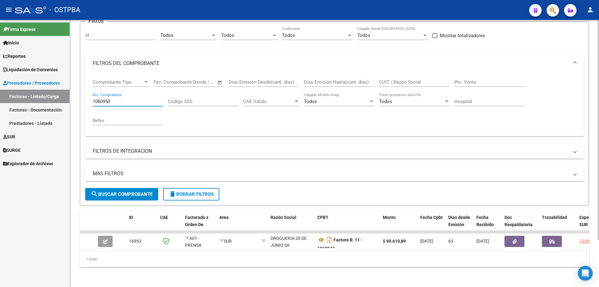
type input "1060950"
click at [126, 193] on span "search Buscar Comprobante" at bounding box center [122, 194] width 62 height 6
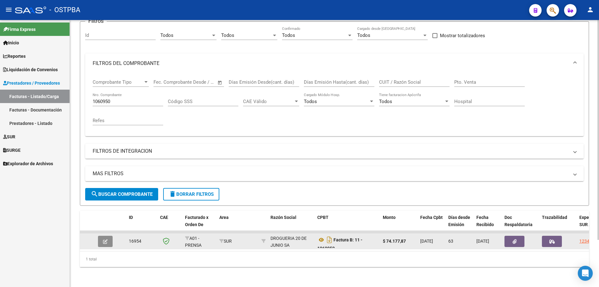
click at [106, 241] on icon "button" at bounding box center [105, 241] width 5 height 5
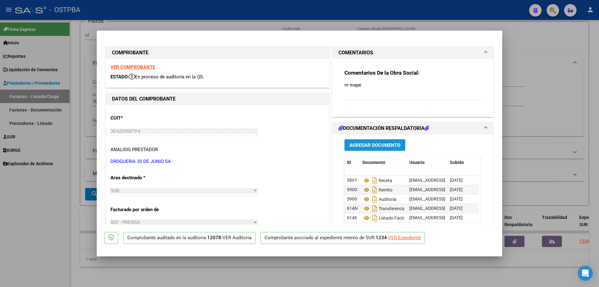
click at [390, 142] on span "Agregar Documento" at bounding box center [374, 145] width 51 height 6
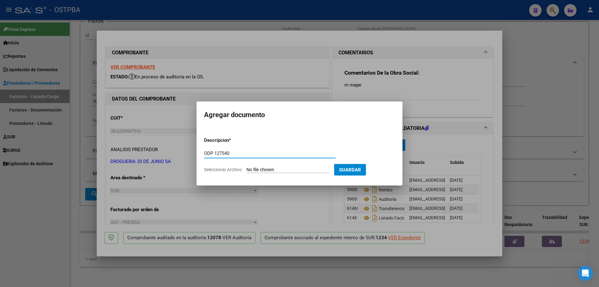
type input "ODP 127540"
click at [278, 169] on input "Seleccionar Archivo" at bounding box center [287, 170] width 83 height 6
type input "C:\fakepath\IMG_20250909_0003.pdf"
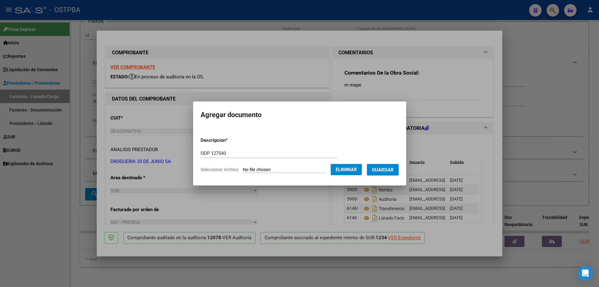
click at [388, 167] on span "Guardar" at bounding box center [383, 170] width 22 height 6
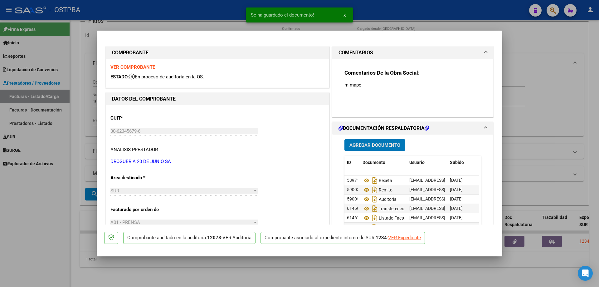
click at [292, 275] on div at bounding box center [299, 143] width 599 height 287
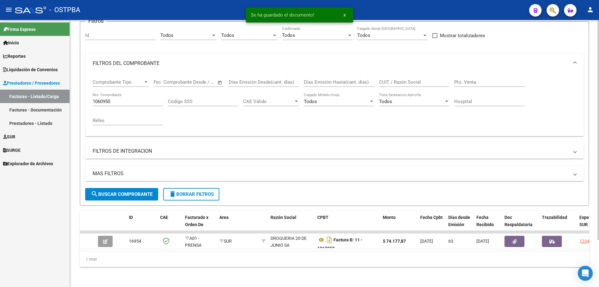
click at [130, 101] on input "1060950" at bounding box center [128, 102] width 70 height 6
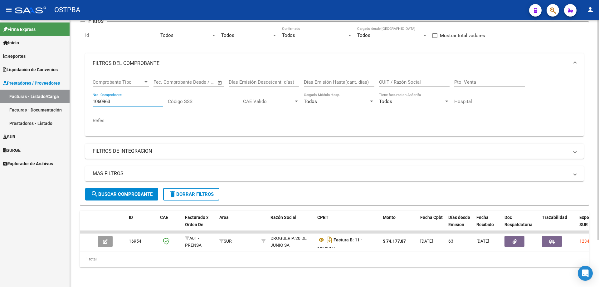
type input "1060963"
click at [121, 192] on span "search Buscar Comprobante" at bounding box center [122, 194] width 62 height 6
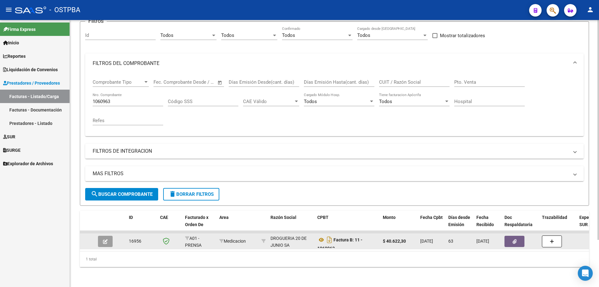
click at [107, 238] on span "button" at bounding box center [105, 241] width 5 height 6
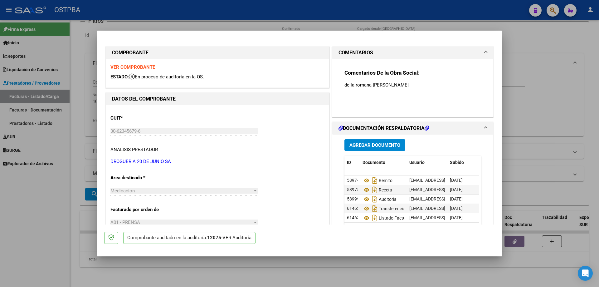
click at [360, 146] on span "Agregar Documento" at bounding box center [374, 145] width 51 height 6
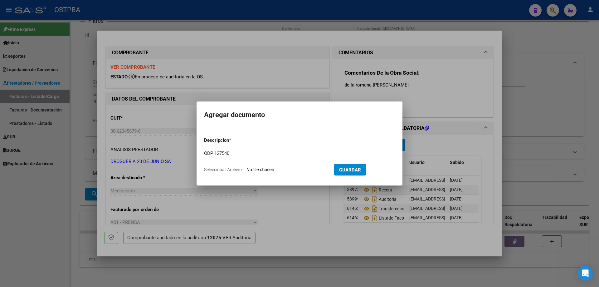
type input "ODP 127540"
click at [273, 169] on input "Seleccionar Archivo" at bounding box center [287, 170] width 83 height 6
type input "C:\fakepath\IMG_20250909_0003.pdf"
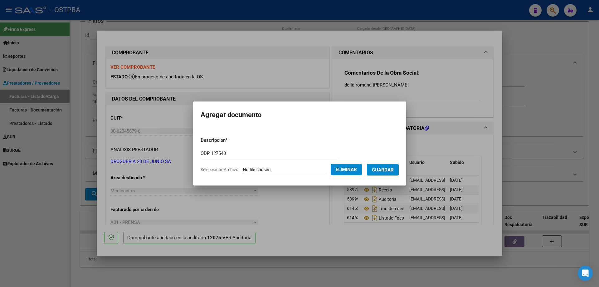
click at [391, 170] on span "Guardar" at bounding box center [383, 170] width 22 height 6
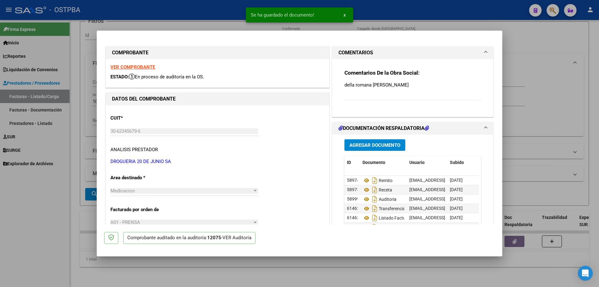
click at [326, 274] on div at bounding box center [299, 143] width 599 height 287
type input "$ 0,00"
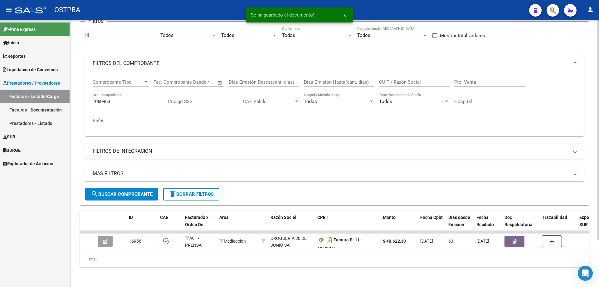
click at [127, 100] on input "1060963" at bounding box center [128, 102] width 70 height 6
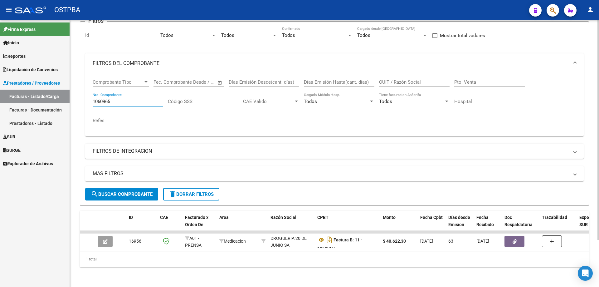
type input "1060965"
click at [111, 191] on span "search Buscar Comprobante" at bounding box center [122, 194] width 62 height 6
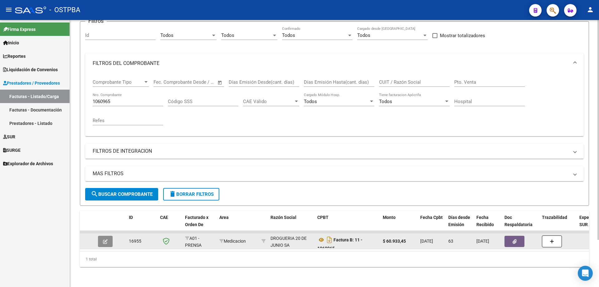
click at [104, 239] on icon "button" at bounding box center [105, 241] width 5 height 5
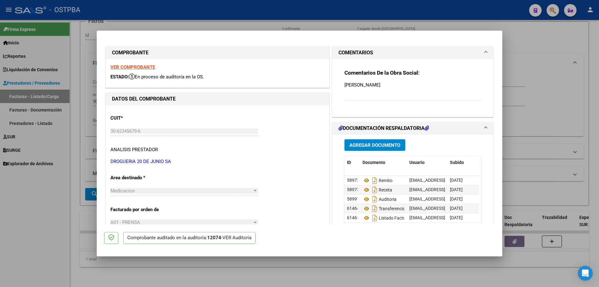
click at [360, 142] on span "Agregar Documento" at bounding box center [374, 145] width 51 height 6
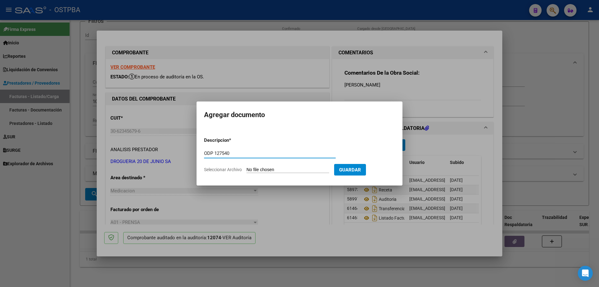
type input "ODP 127540"
click at [271, 171] on input "Seleccionar Archivo" at bounding box center [287, 170] width 83 height 6
type input "C:\fakepath\IMG_20250909_0003.pdf"
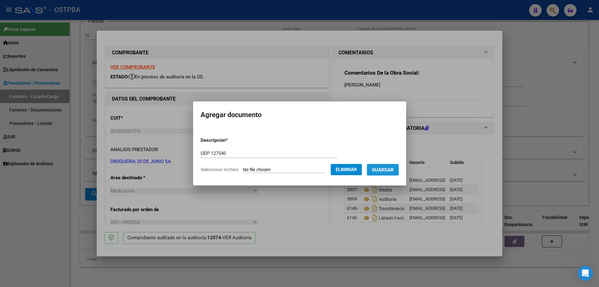
click at [390, 169] on span "Guardar" at bounding box center [383, 170] width 22 height 6
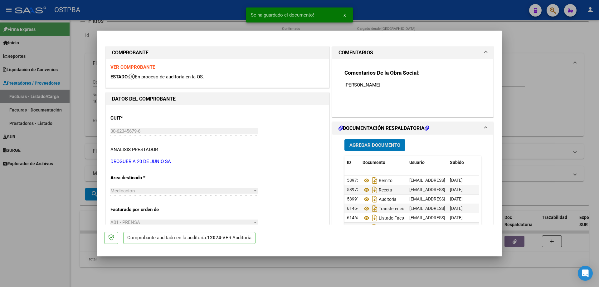
click at [321, 279] on div at bounding box center [299, 143] width 599 height 287
type input "$ 0,00"
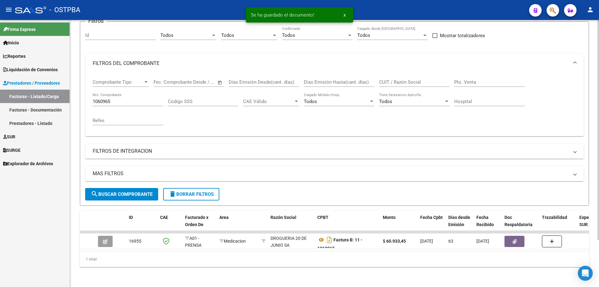
click at [141, 95] on div "1060965 Nro. Comprobante" at bounding box center [128, 99] width 70 height 13
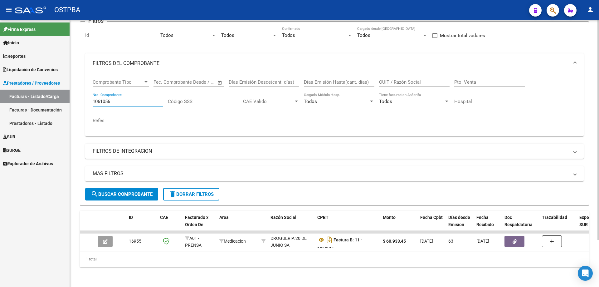
type input "1061056"
click at [122, 191] on span "search Buscar Comprobante" at bounding box center [122, 194] width 62 height 6
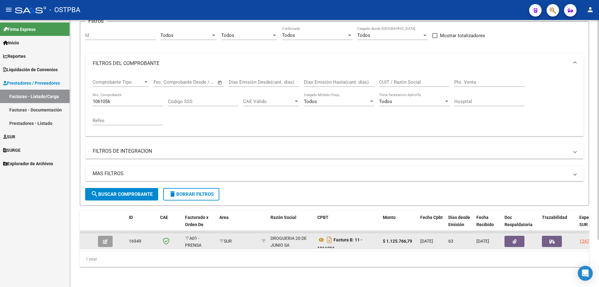
click at [106, 238] on span "button" at bounding box center [105, 241] width 5 height 6
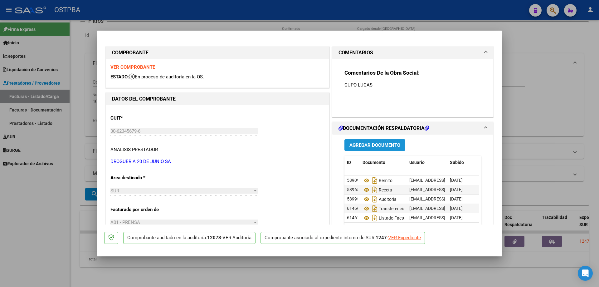
click at [367, 146] on span "Agregar Documento" at bounding box center [374, 145] width 51 height 6
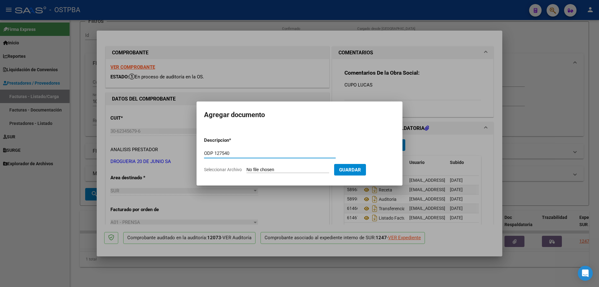
type input "ODP 127540"
click at [275, 170] on input "Seleccionar Archivo" at bounding box center [287, 170] width 83 height 6
type input "C:\fakepath\IMG_20250909_0003.pdf"
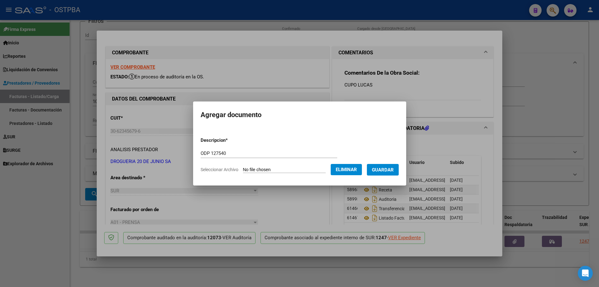
click at [389, 170] on span "Guardar" at bounding box center [383, 170] width 22 height 6
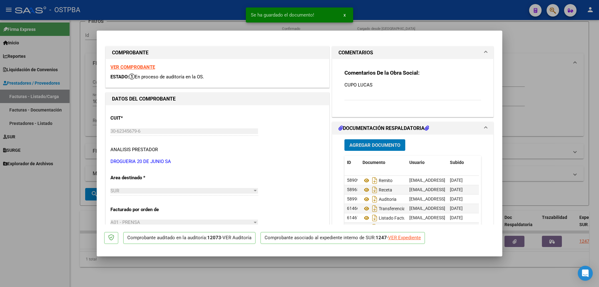
click at [306, 281] on div at bounding box center [299, 143] width 599 height 287
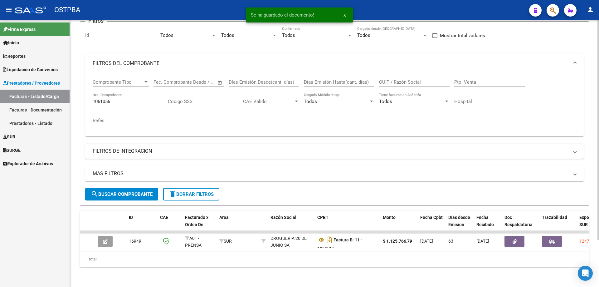
click at [132, 94] on div "1061056 Nro. Comprobante" at bounding box center [128, 99] width 70 height 13
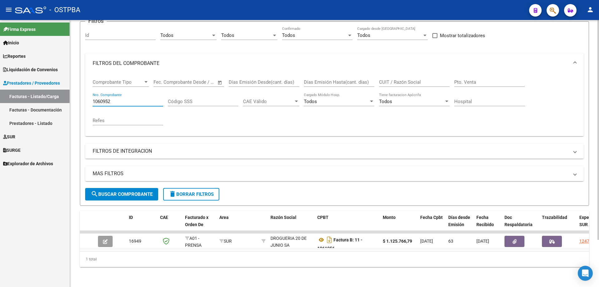
type input "1060952"
click at [128, 188] on button "search Buscar Comprobante" at bounding box center [121, 194] width 73 height 12
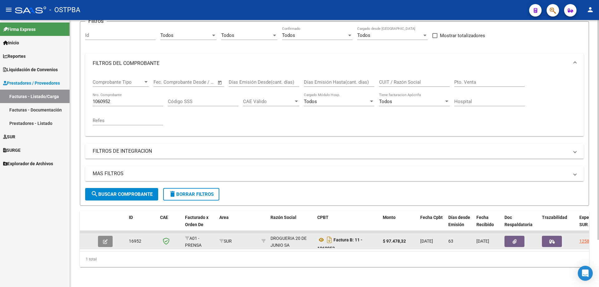
click at [107, 239] on icon "button" at bounding box center [105, 241] width 5 height 5
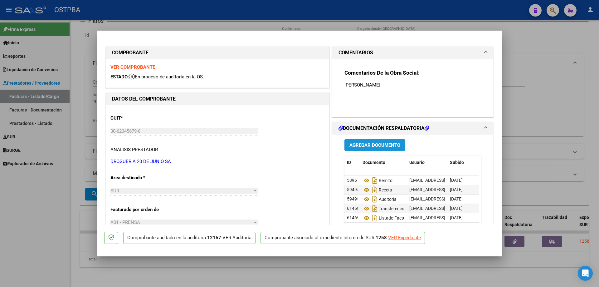
click at [355, 147] on span "Agregar Documento" at bounding box center [374, 145] width 51 height 6
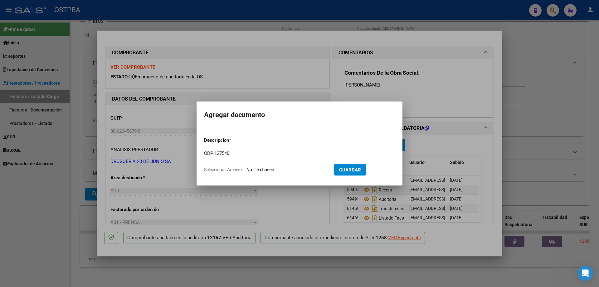
type input "ODP 127540"
click at [278, 170] on input "Seleccionar Archivo" at bounding box center [287, 170] width 83 height 6
type input "C:\fakepath\IMG_20250909_0003.pdf"
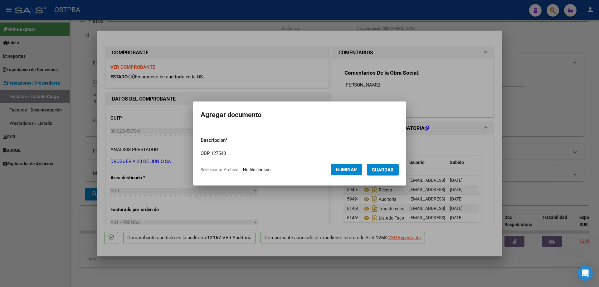
click at [387, 170] on span "Guardar" at bounding box center [383, 170] width 22 height 6
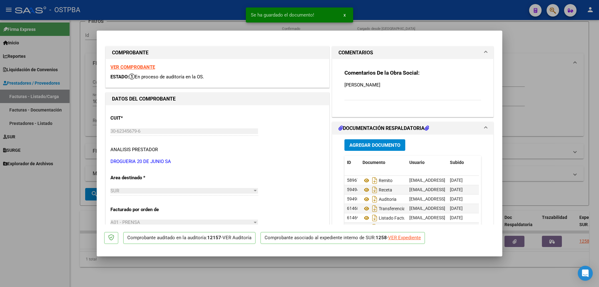
click at [276, 281] on div at bounding box center [299, 143] width 599 height 287
type input "$ 0,00"
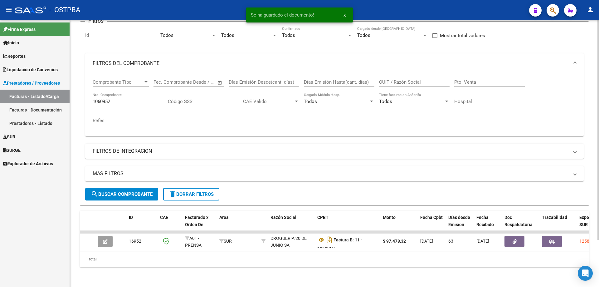
click at [142, 95] on div "1060952 Nro. Comprobante" at bounding box center [128, 99] width 70 height 13
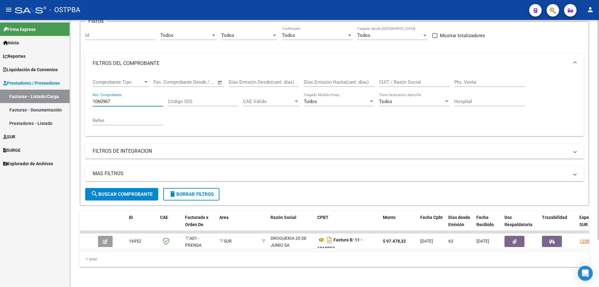
type input "1060967"
click at [142, 188] on button "search Buscar Comprobante" at bounding box center [121, 194] width 73 height 12
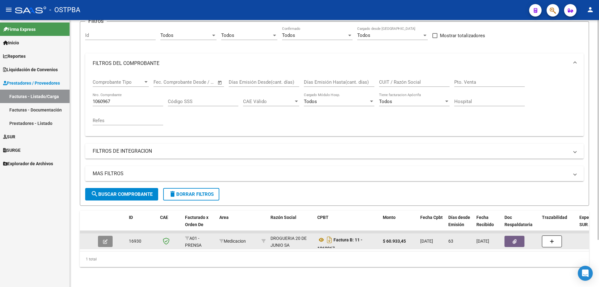
click at [104, 239] on icon "button" at bounding box center [105, 241] width 5 height 5
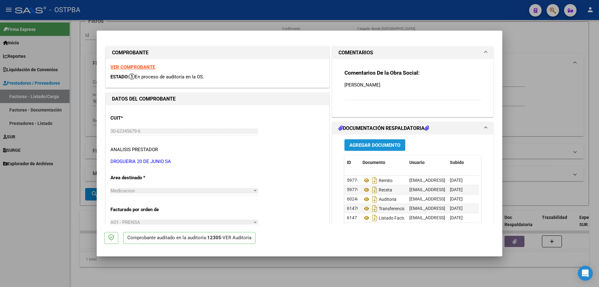
click at [369, 143] on span "Agregar Documento" at bounding box center [374, 145] width 51 height 6
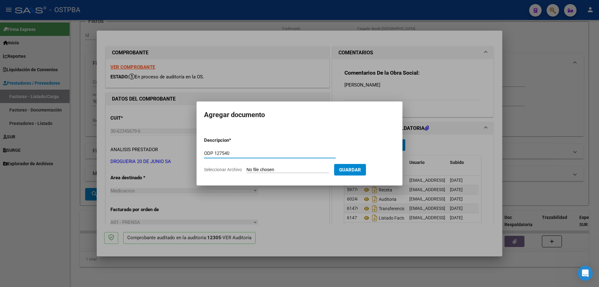
type input "ODP 127540"
click at [262, 169] on input "Seleccionar Archivo" at bounding box center [287, 170] width 83 height 6
type input "C:\fakepath\IMG_20250909_0003.pdf"
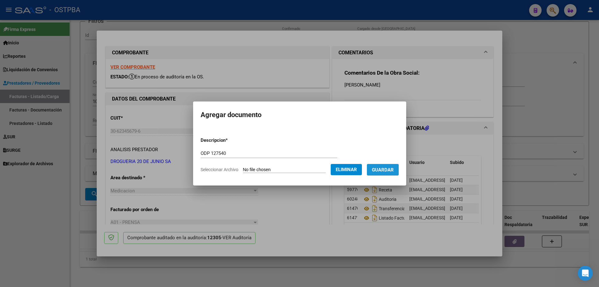
click at [393, 169] on span "Guardar" at bounding box center [383, 170] width 22 height 6
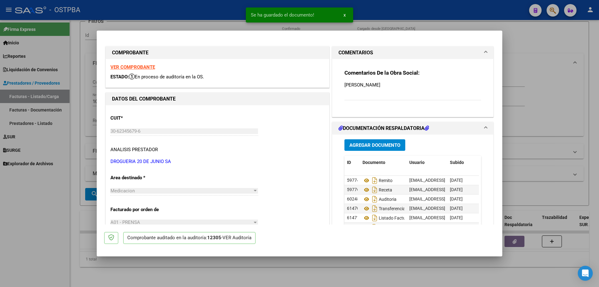
drag, startPoint x: 347, startPoint y: 277, endPoint x: 344, endPoint y: 273, distance: 4.8
click at [347, 275] on div at bounding box center [299, 143] width 599 height 287
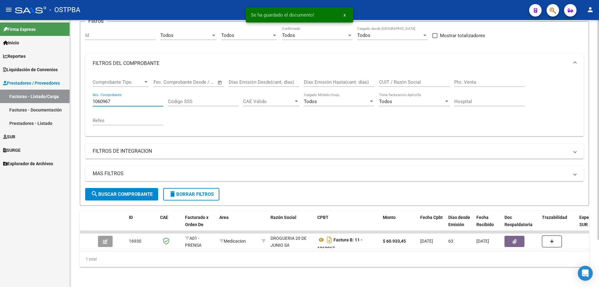
click at [128, 99] on input "1060967" at bounding box center [128, 102] width 70 height 6
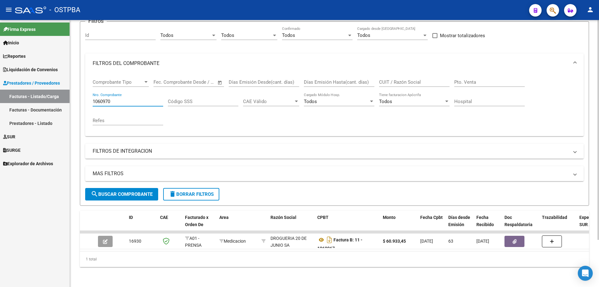
type input "1060970"
click at [119, 189] on button "search Buscar Comprobante" at bounding box center [121, 194] width 73 height 12
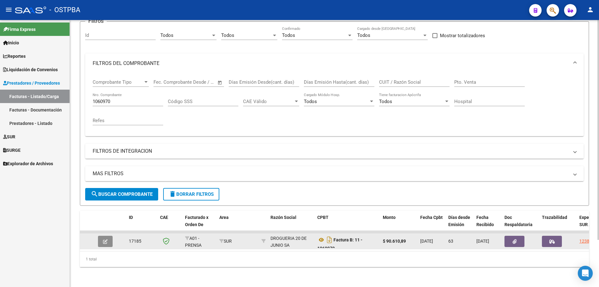
click at [108, 238] on button "button" at bounding box center [105, 240] width 15 height 11
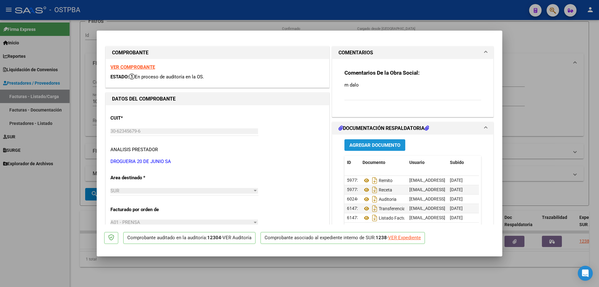
click at [355, 144] on span "Agregar Documento" at bounding box center [374, 145] width 51 height 6
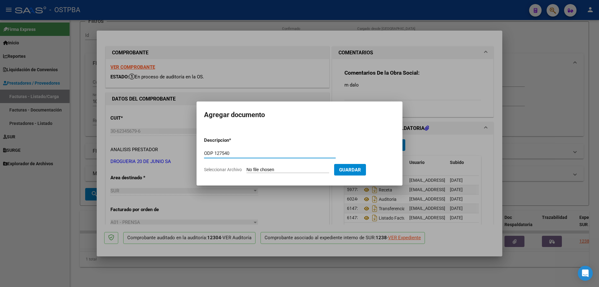
type input "ODP 127540"
click at [274, 169] on input "Seleccionar Archivo" at bounding box center [287, 170] width 83 height 6
type input "C:\fakepath\IMG_20250909_0003.pdf"
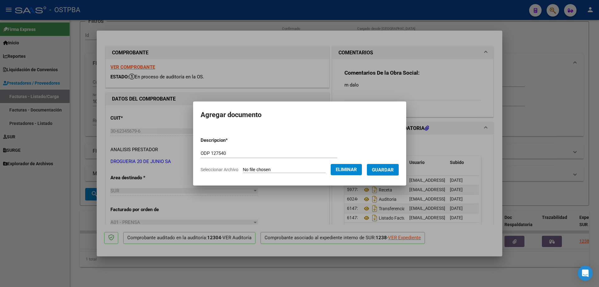
click at [391, 168] on span "Guardar" at bounding box center [383, 170] width 22 height 6
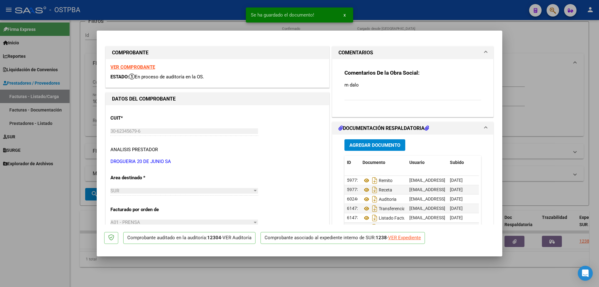
click at [341, 281] on div at bounding box center [299, 143] width 599 height 287
type input "$ 0,00"
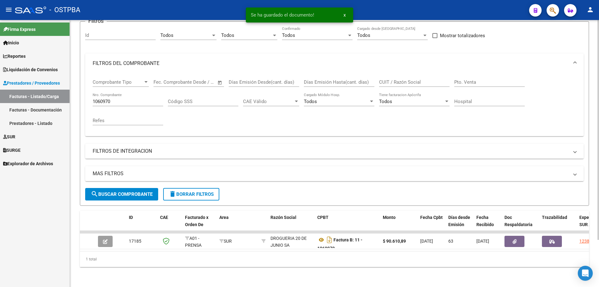
click at [133, 99] on input "1060970" at bounding box center [128, 102] width 70 height 6
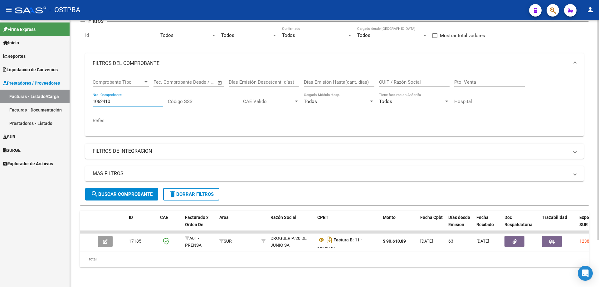
type input "1062410"
click at [137, 192] on span "search Buscar Comprobante" at bounding box center [122, 194] width 62 height 6
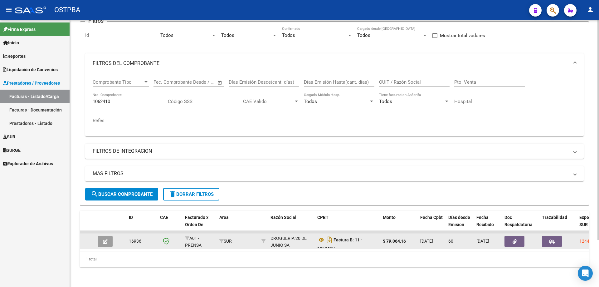
click at [111, 239] on button "button" at bounding box center [105, 240] width 15 height 11
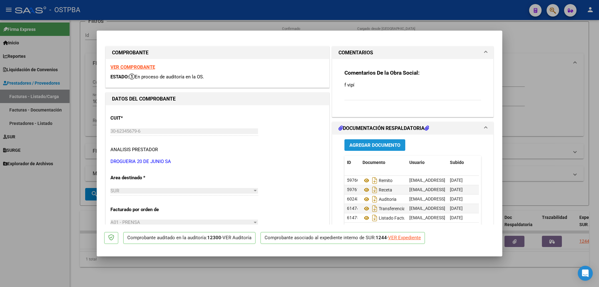
click at [373, 141] on button "Agregar Documento" at bounding box center [374, 145] width 61 height 12
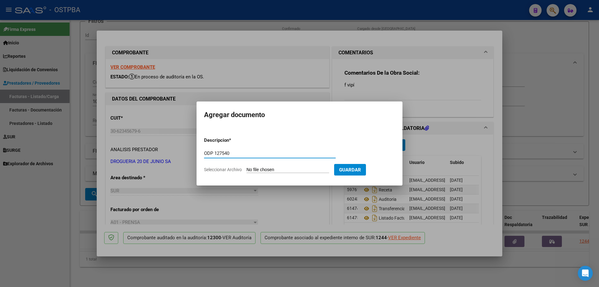
type input "ODP 127540"
click at [281, 167] on input "Seleccionar Archivo" at bounding box center [287, 170] width 83 height 6
type input "C:\fakepath\IMG_20250909_0003.pdf"
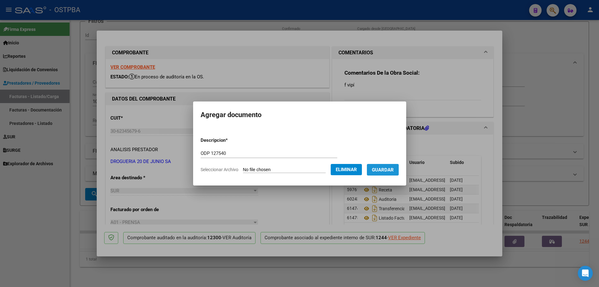
click at [392, 167] on span "Guardar" at bounding box center [383, 170] width 22 height 6
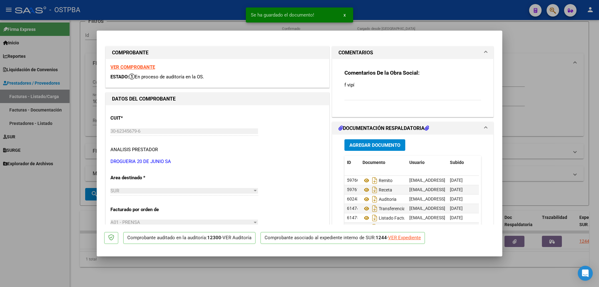
click at [286, 271] on div at bounding box center [299, 143] width 599 height 287
type input "$ 0,00"
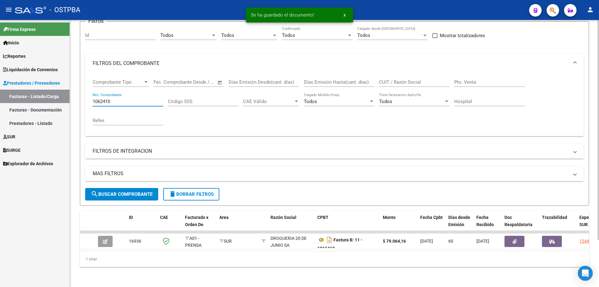
click at [147, 100] on input "1062410" at bounding box center [128, 102] width 70 height 6
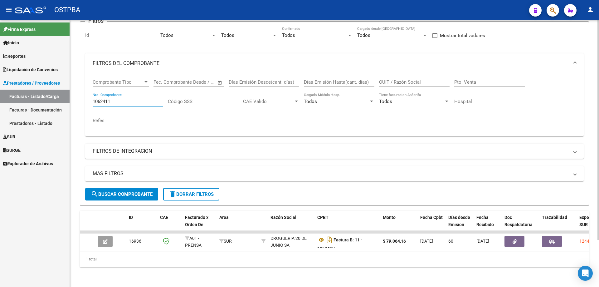
click at [120, 189] on button "search Buscar Comprobante" at bounding box center [121, 194] width 73 height 12
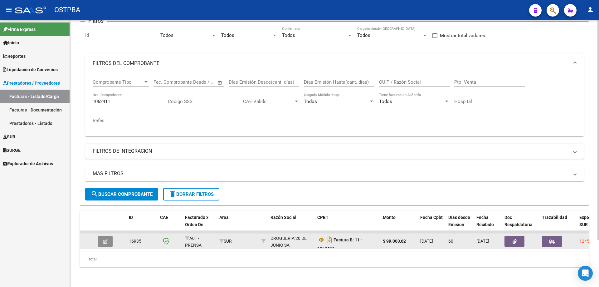
click at [104, 239] on icon "button" at bounding box center [105, 241] width 5 height 5
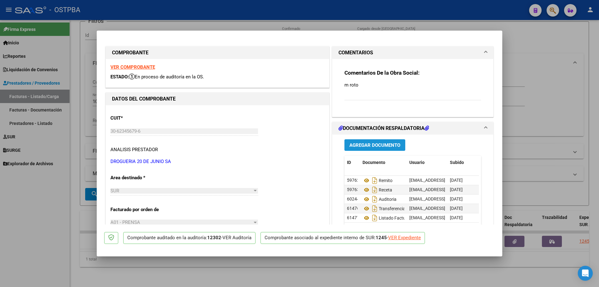
click at [369, 145] on span "Agregar Documento" at bounding box center [374, 145] width 51 height 6
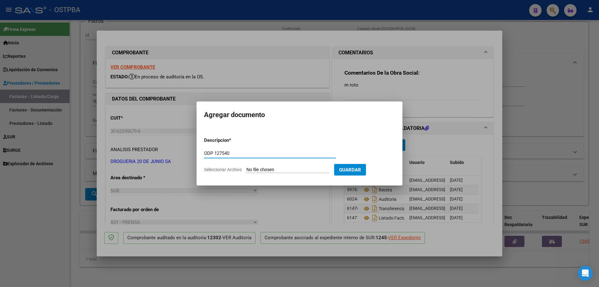
click at [260, 168] on input "Seleccionar Archivo" at bounding box center [287, 170] width 83 height 6
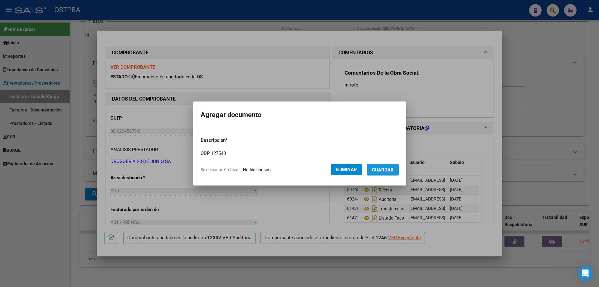
click at [387, 169] on span "Guardar" at bounding box center [383, 170] width 22 height 6
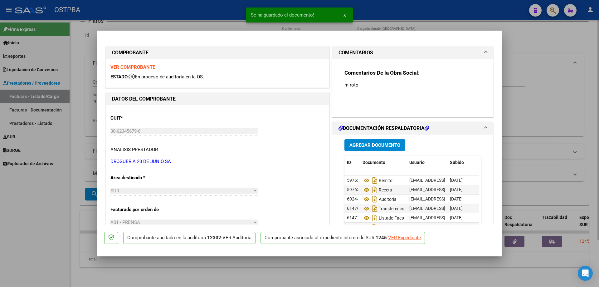
drag, startPoint x: 310, startPoint y: 278, endPoint x: 304, endPoint y: 260, distance: 19.0
click at [311, 277] on div at bounding box center [299, 143] width 599 height 287
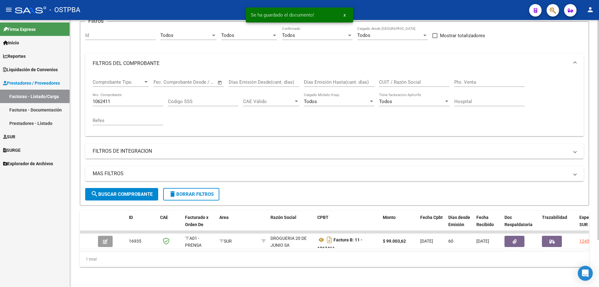
click at [136, 99] on input "1062411" at bounding box center [128, 102] width 70 height 6
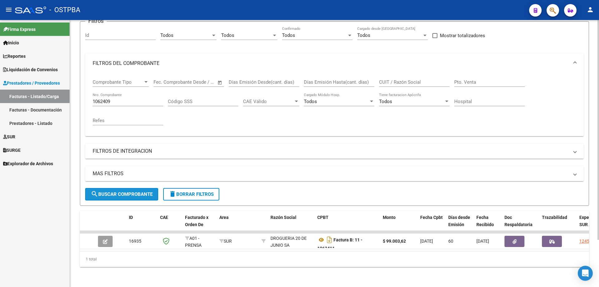
click at [127, 191] on span "search Buscar Comprobante" at bounding box center [122, 194] width 62 height 6
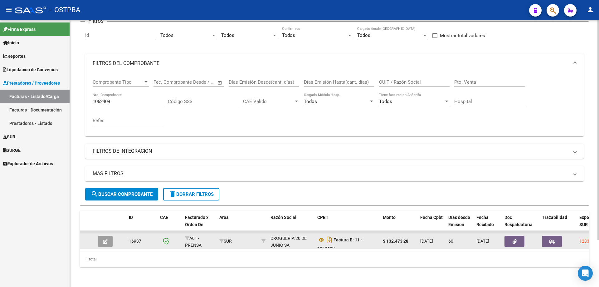
click at [101, 238] on button "button" at bounding box center [105, 240] width 15 height 11
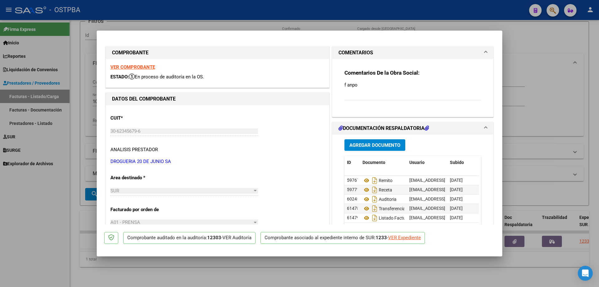
click at [355, 145] on span "Agregar Documento" at bounding box center [374, 145] width 51 height 6
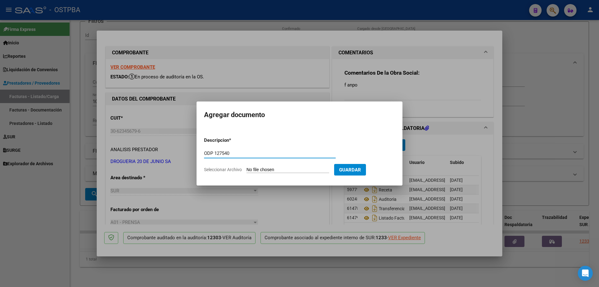
click at [265, 169] on input "Seleccionar Archivo" at bounding box center [287, 170] width 83 height 6
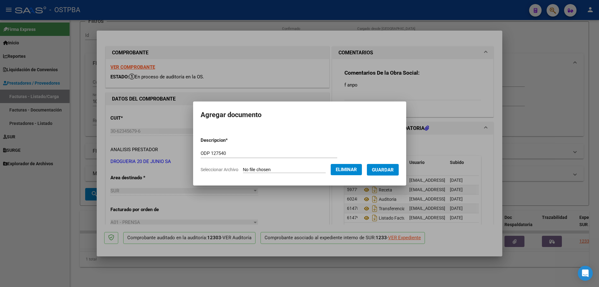
click at [384, 169] on span "Guardar" at bounding box center [383, 170] width 22 height 6
